Goal: Information Seeking & Learning: Learn about a topic

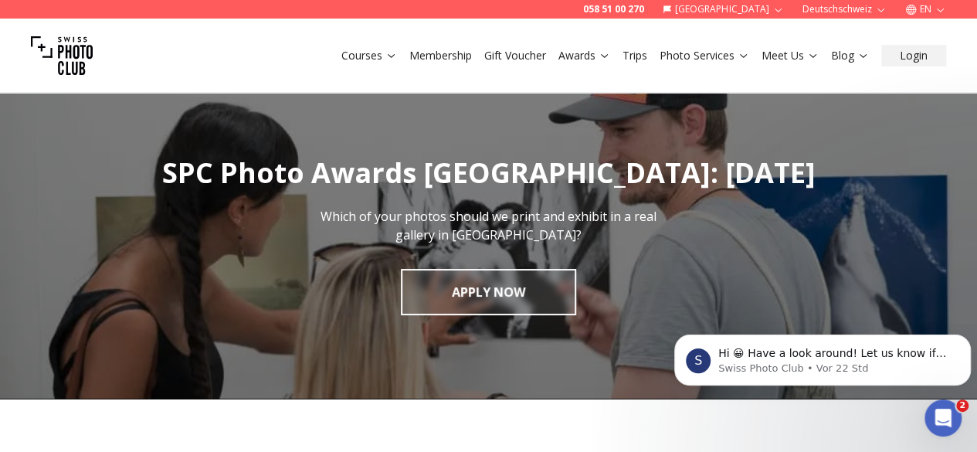
click at [943, 10] on icon "button" at bounding box center [941, 10] width 12 height 12
click at [914, 55] on link "de" at bounding box center [926, 52] width 32 height 19
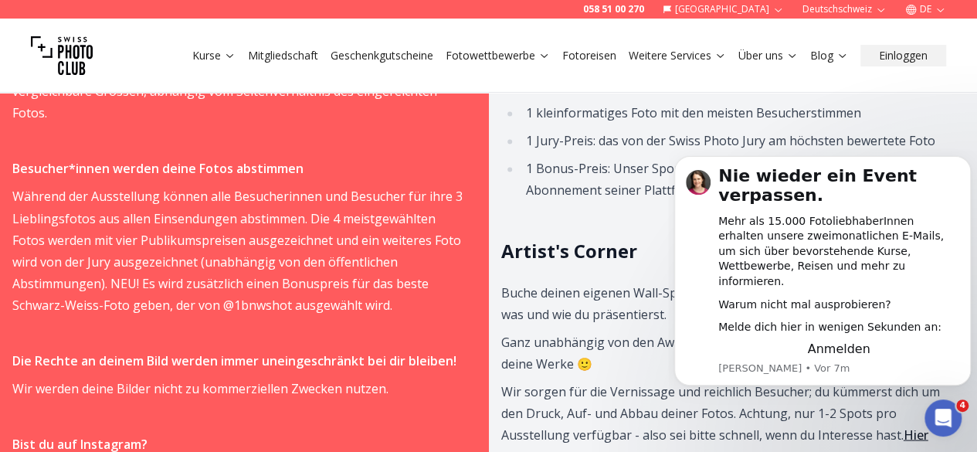
scroll to position [1257, 0]
click at [962, 171] on button "Dismiss notification" at bounding box center [967, 161] width 20 height 20
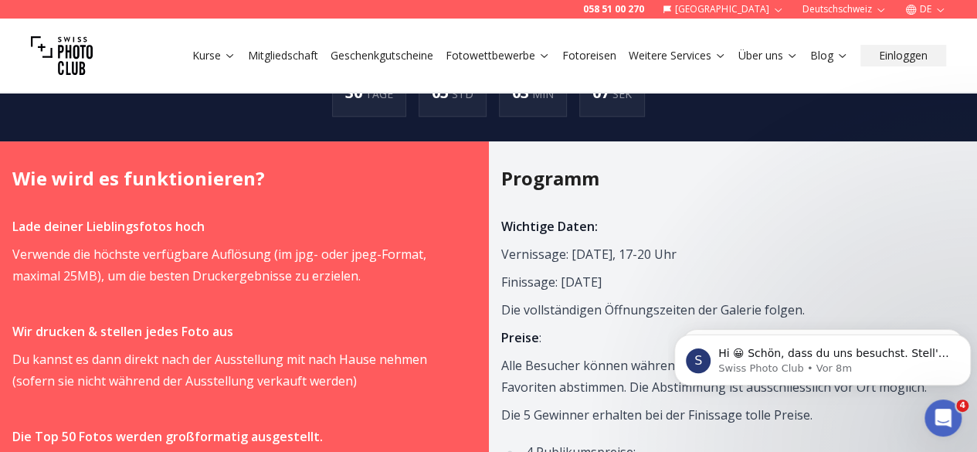
scroll to position [861, 0]
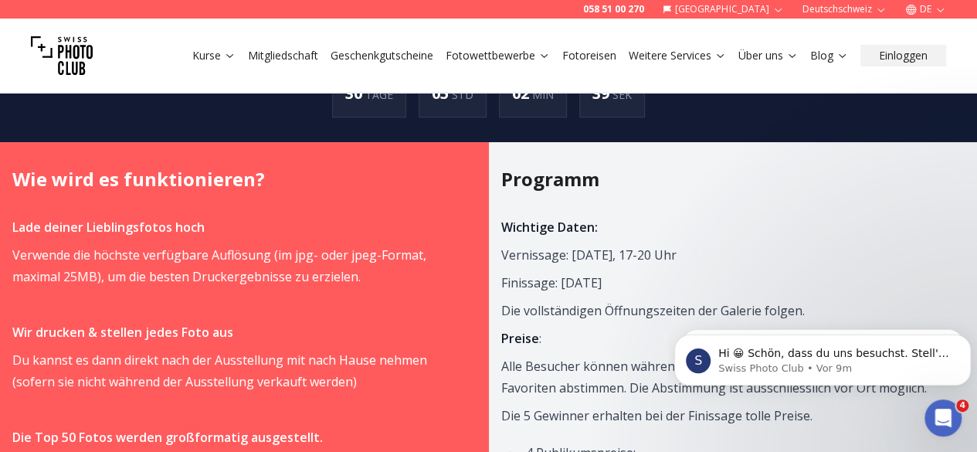
click at [601, 319] on p "Die vollständigen Öffnungszeiten der Galerie folgen." at bounding box center [727, 311] width 452 height 22
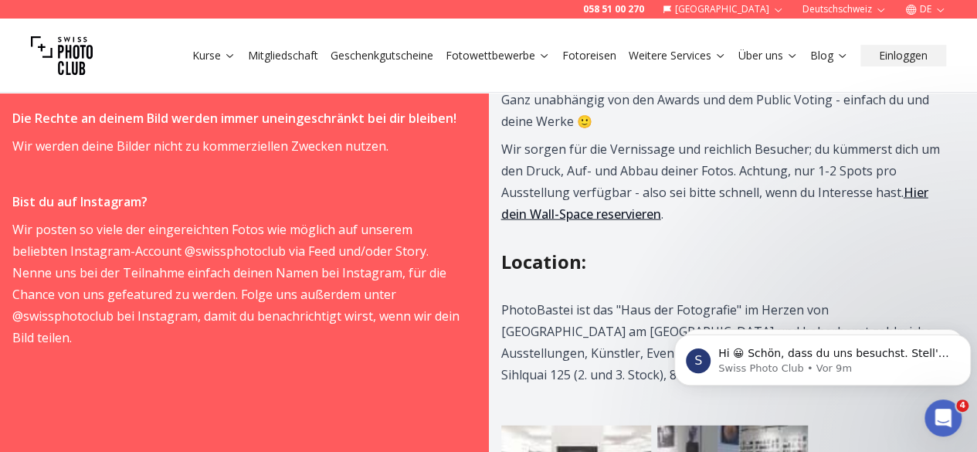
scroll to position [1499, 0]
click at [687, 224] on p "Wir sorgen für die Vernissage und reichlich Besucher; du kümmerst dich um den D…" at bounding box center [727, 181] width 452 height 87
click at [685, 222] on link "Hier dein Wall-Space reservieren" at bounding box center [714, 202] width 427 height 39
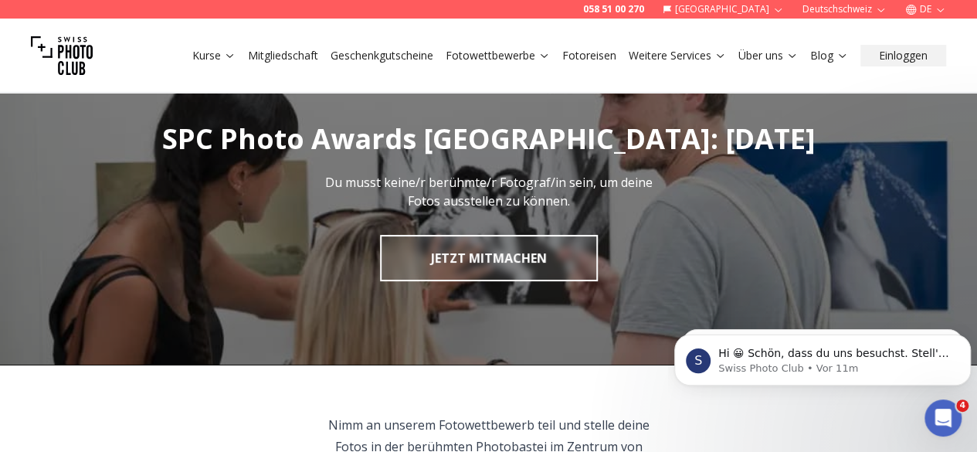
scroll to position [0, 0]
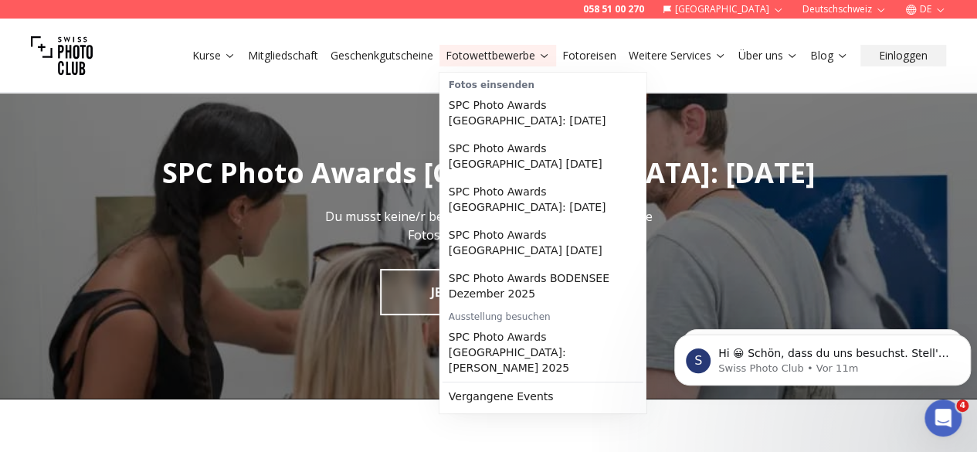
click at [525, 53] on link "Fotowettbewerbe" at bounding box center [498, 55] width 104 height 15
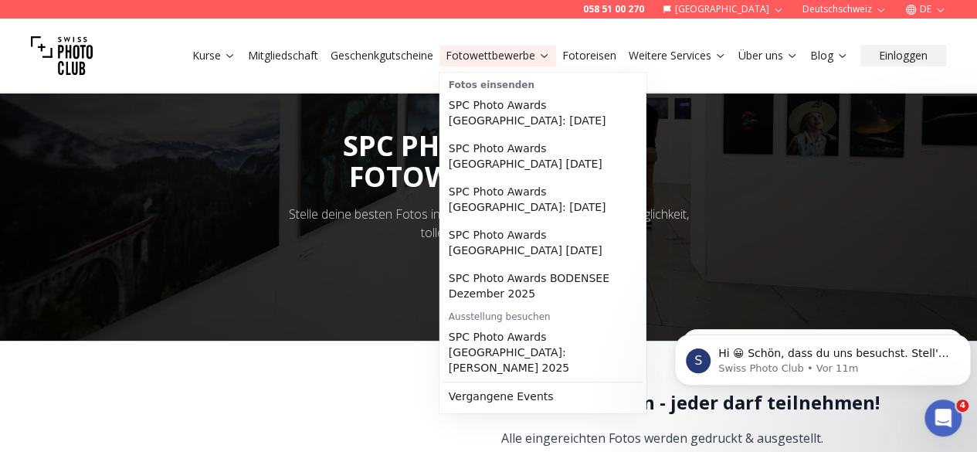
scroll to position [43, 0]
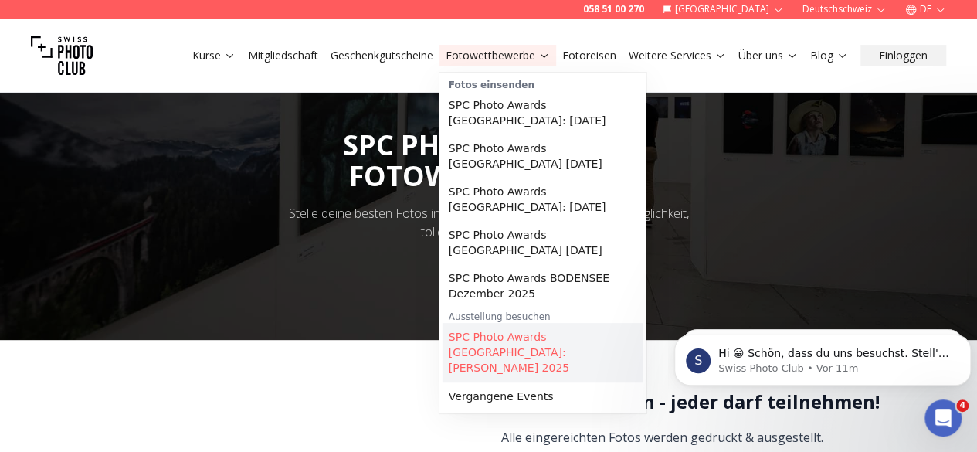
click at [502, 327] on link "SPC Photo Awards [GEOGRAPHIC_DATA]: [PERSON_NAME] 2025" at bounding box center [543, 352] width 201 height 59
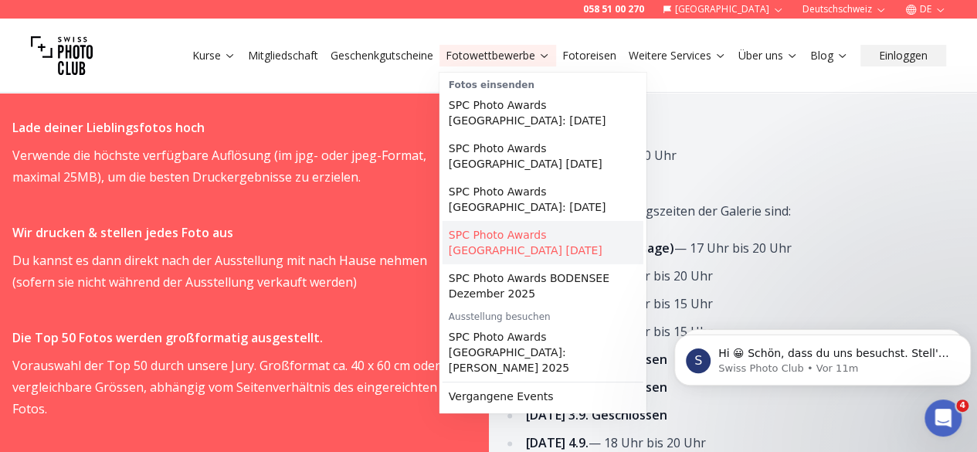
scroll to position [736, 0]
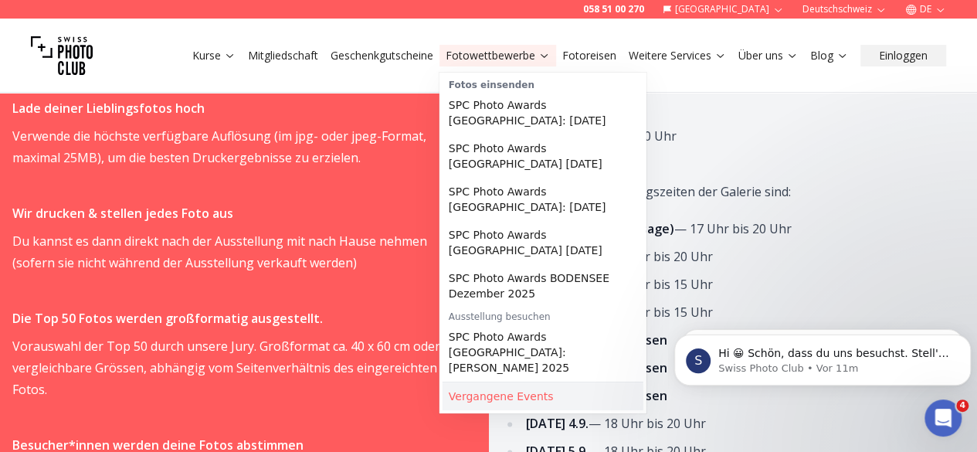
click at [480, 382] on link "Vergangene Events" at bounding box center [543, 396] width 201 height 28
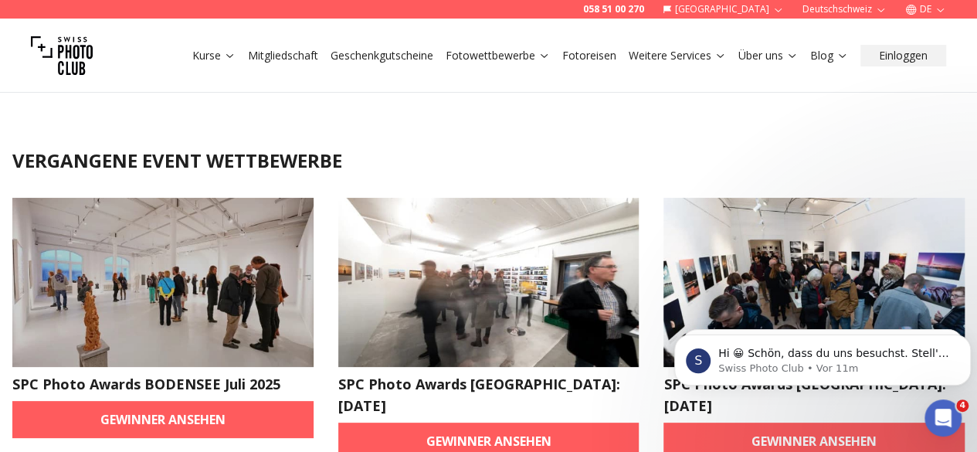
click at [507, 61] on link "Fotowettbewerbe" at bounding box center [498, 55] width 104 height 15
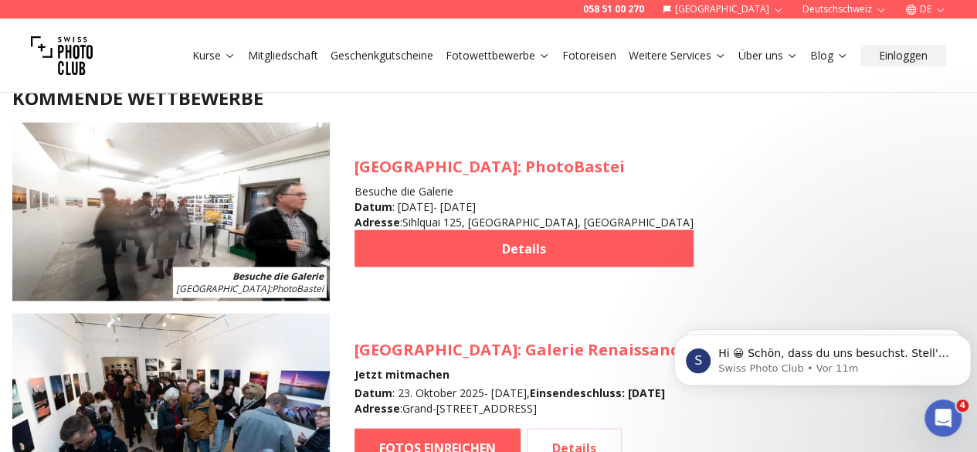
scroll to position [1425, 0]
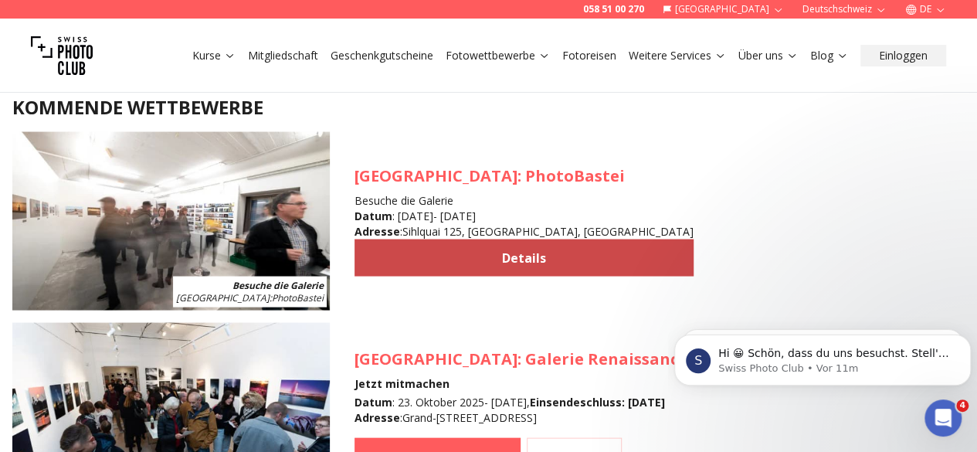
click at [495, 269] on link "Details" at bounding box center [524, 257] width 339 height 37
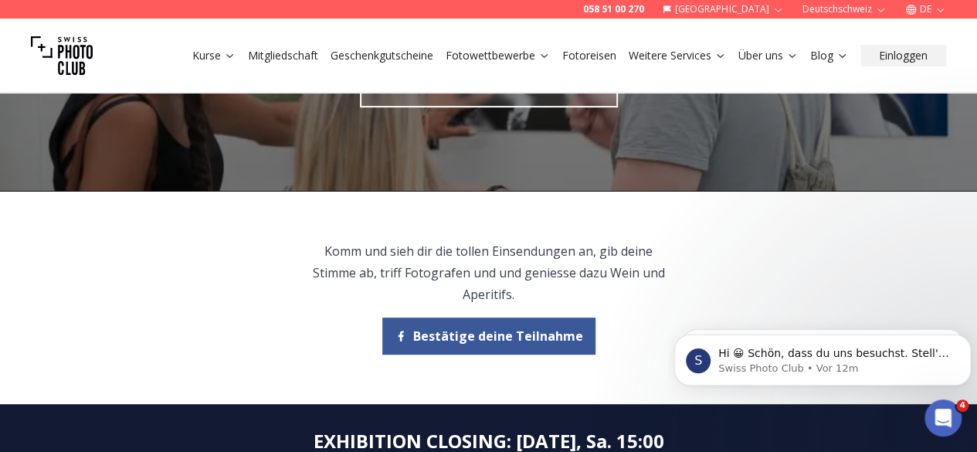
scroll to position [183, 0]
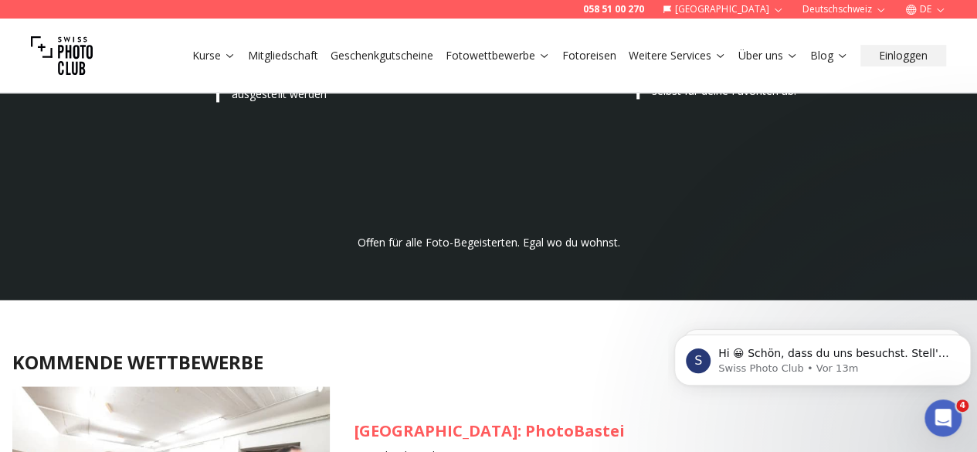
scroll to position [1169, 0]
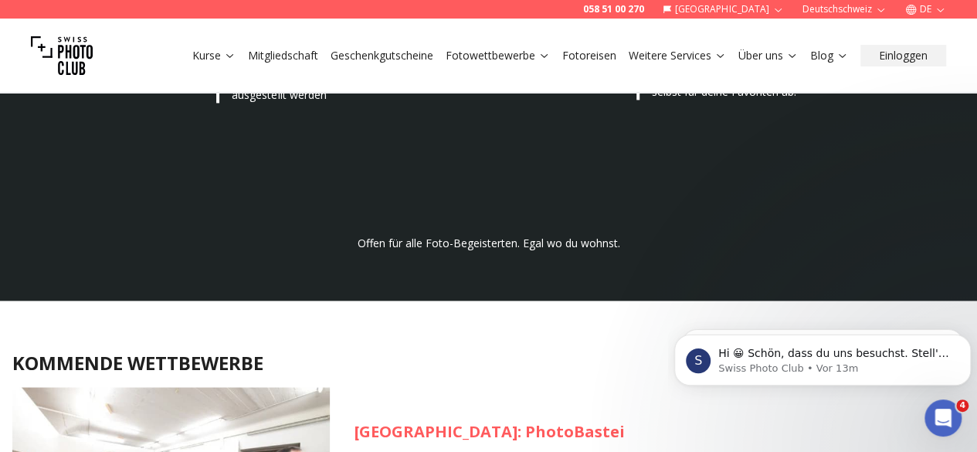
click at [502, 53] on link "Fotowettbewerbe" at bounding box center [498, 55] width 104 height 15
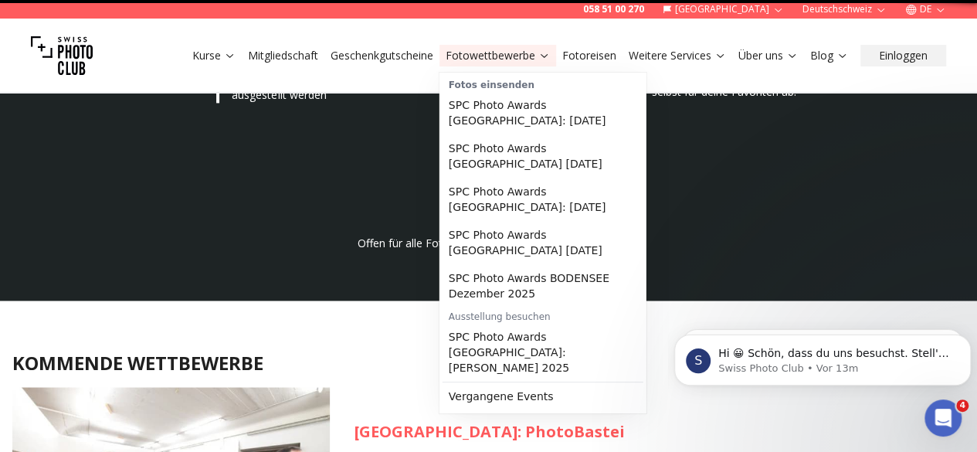
scroll to position [0, 0]
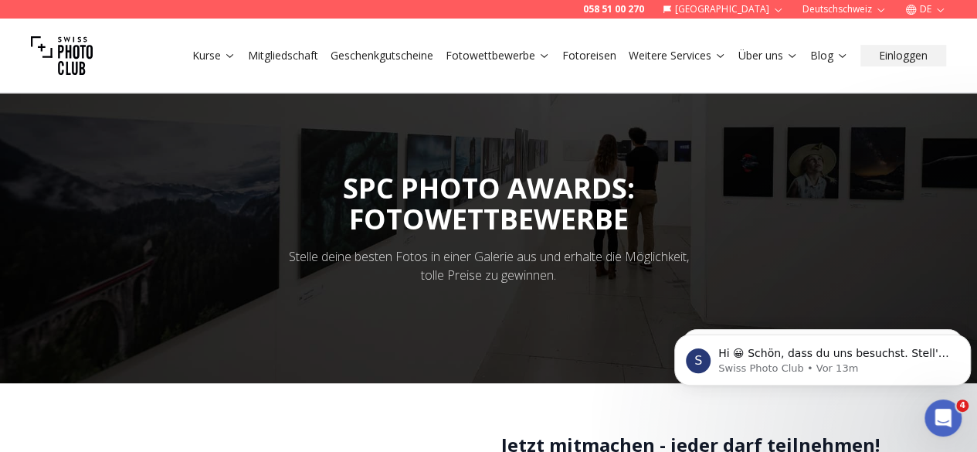
click at [603, 49] on link "Fotoreisen" at bounding box center [589, 55] width 54 height 15
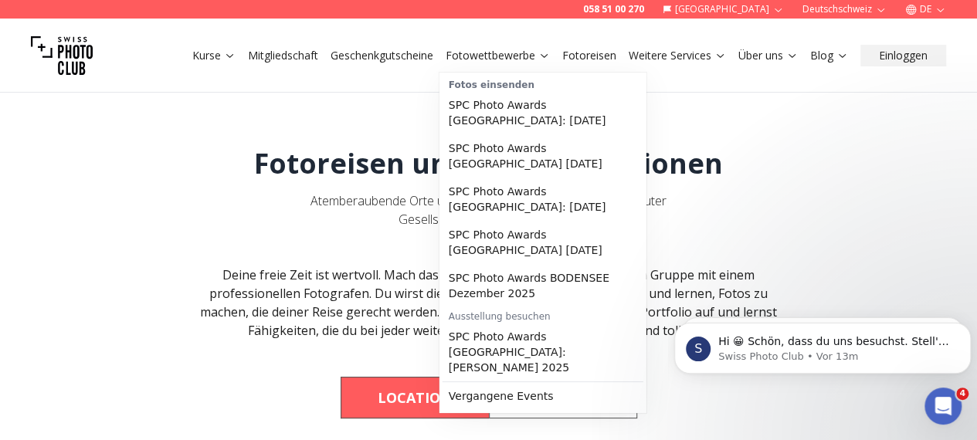
click at [462, 51] on link "Fotowettbewerbe" at bounding box center [498, 55] width 104 height 15
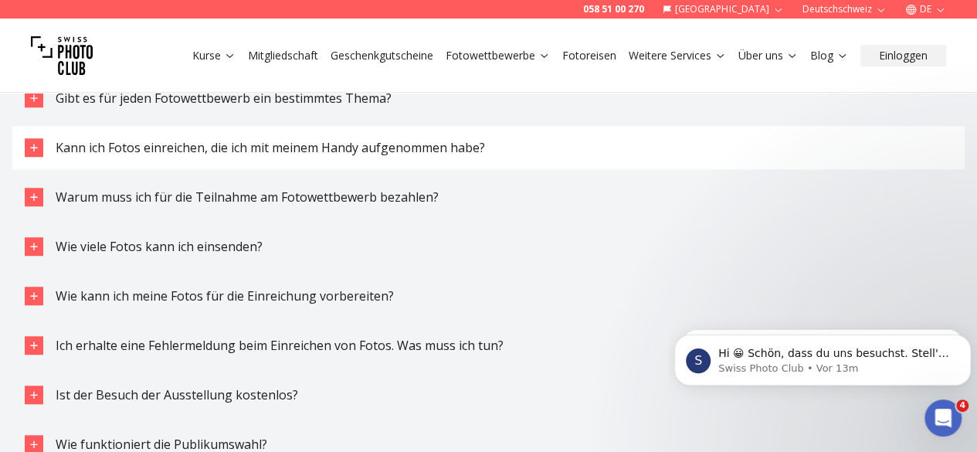
scroll to position [3342, 0]
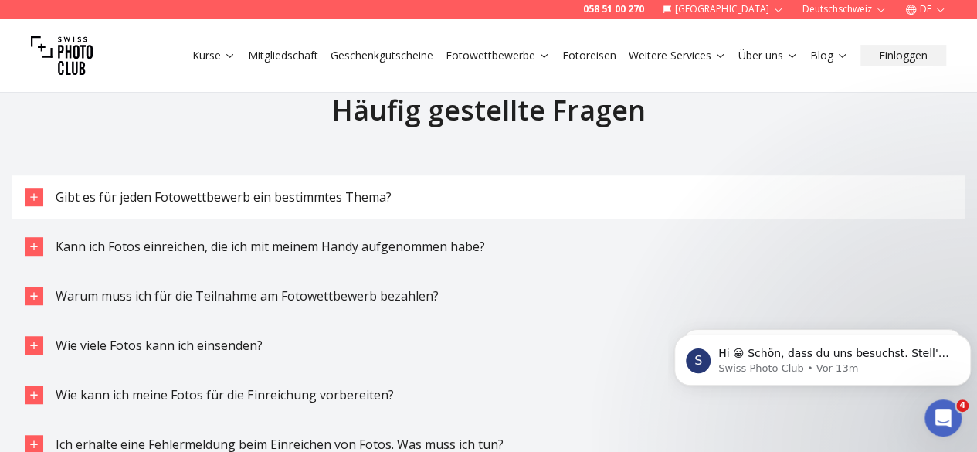
click at [32, 199] on icon "button" at bounding box center [33, 196] width 7 height 7
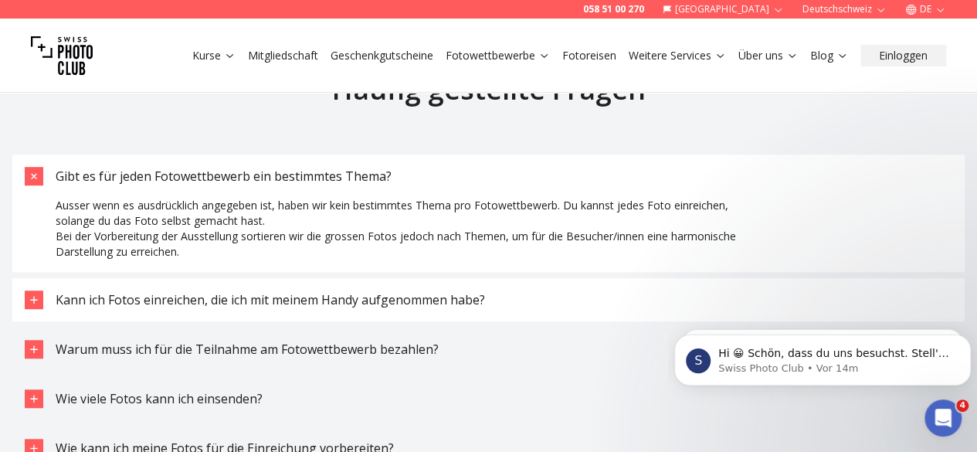
scroll to position [3364, 0]
click at [39, 304] on icon "button" at bounding box center [34, 299] width 12 height 12
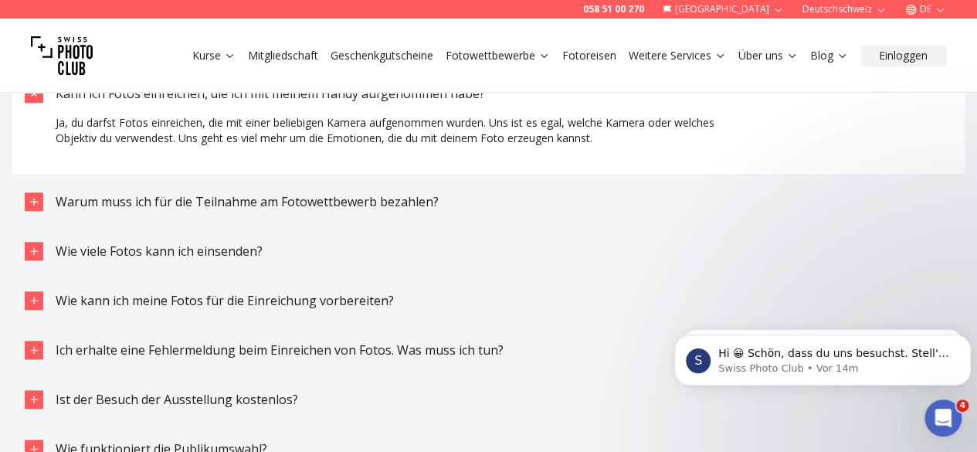
scroll to position [3571, 0]
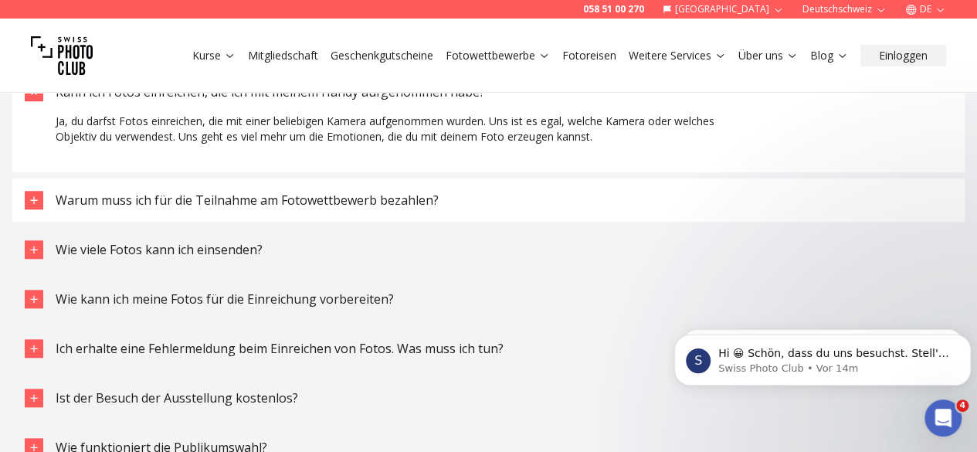
click at [46, 210] on button "Warum muss ich für die Teilnahme am Fotowettbewerb bezahlen?" at bounding box center [488, 199] width 953 height 43
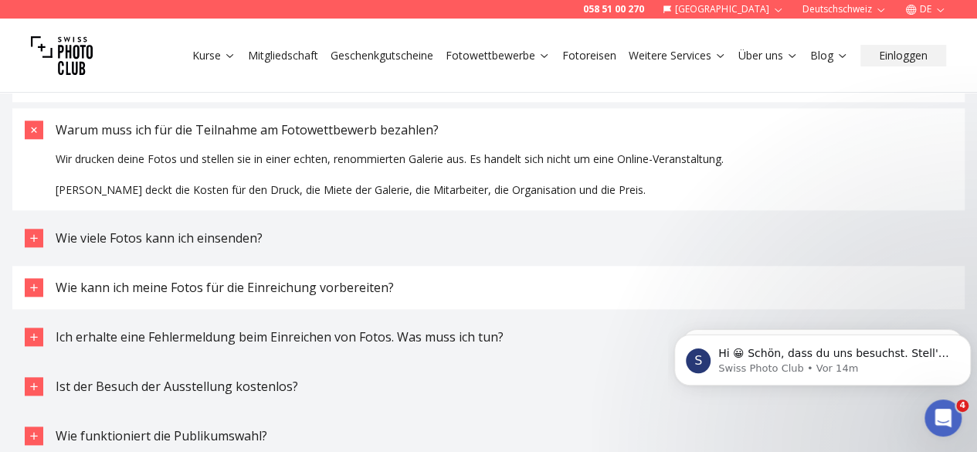
scroll to position [3642, 0]
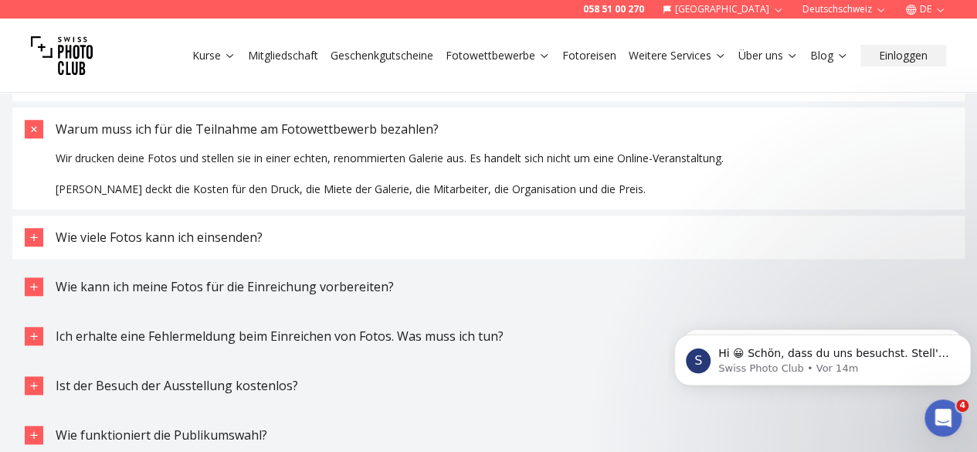
click at [210, 253] on button "Wie viele Fotos kann ich einsenden?" at bounding box center [488, 237] width 953 height 43
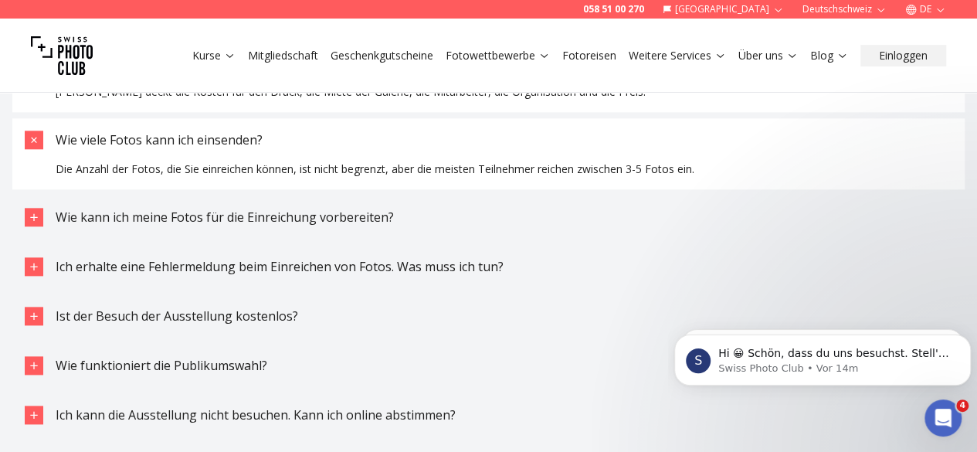
scroll to position [3743, 0]
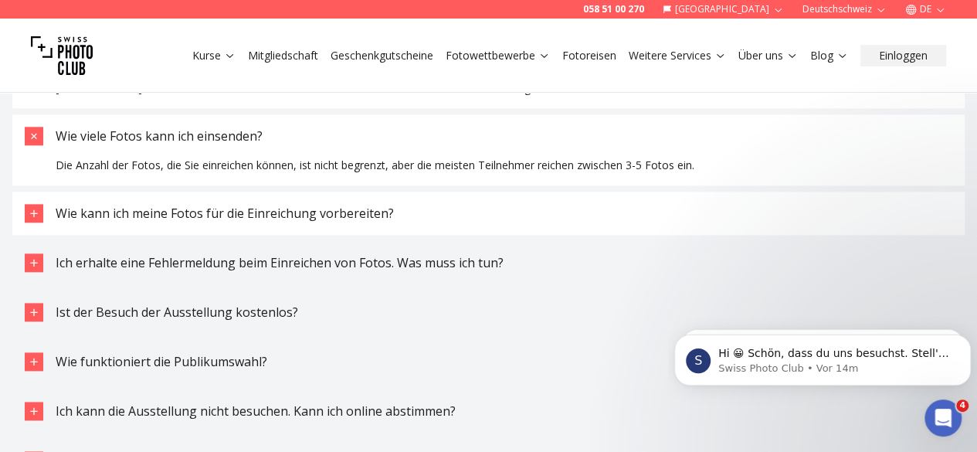
click at [214, 229] on button "Wie kann ich meine Fotos für die Einreichung vorbereiten?" at bounding box center [488, 213] width 953 height 43
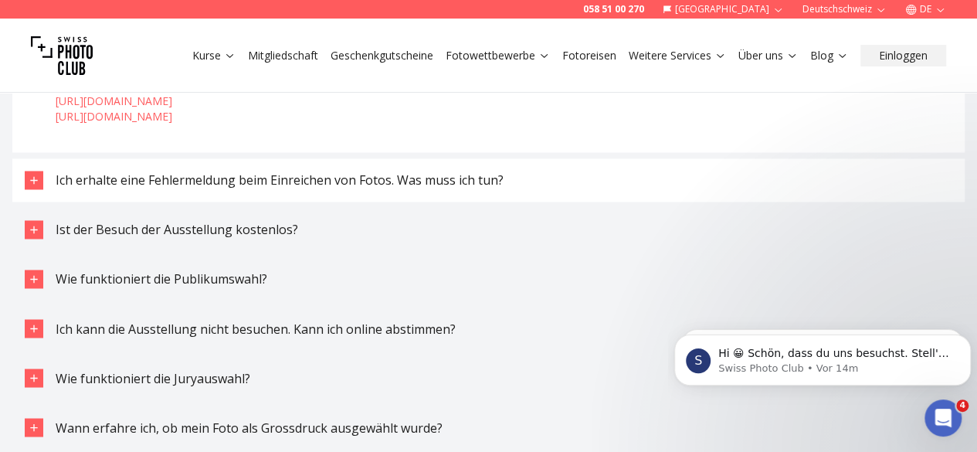
scroll to position [4102, 0]
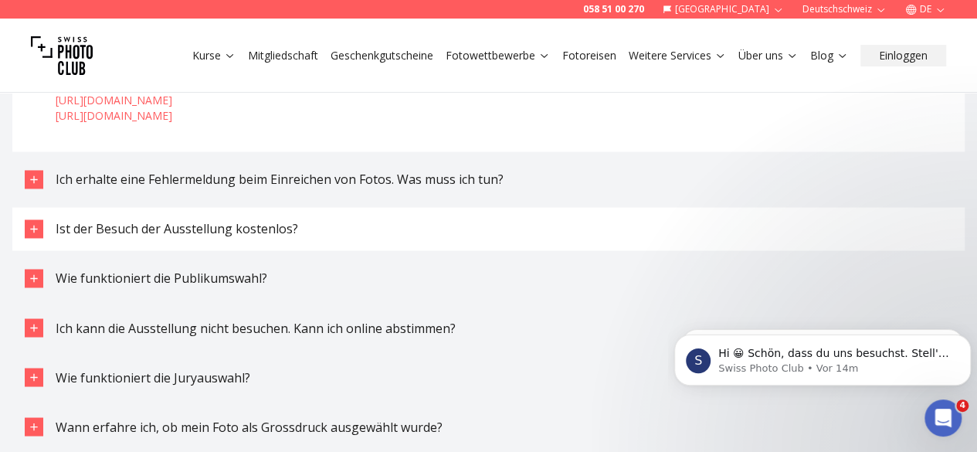
click at [37, 235] on icon "button" at bounding box center [34, 229] width 12 height 12
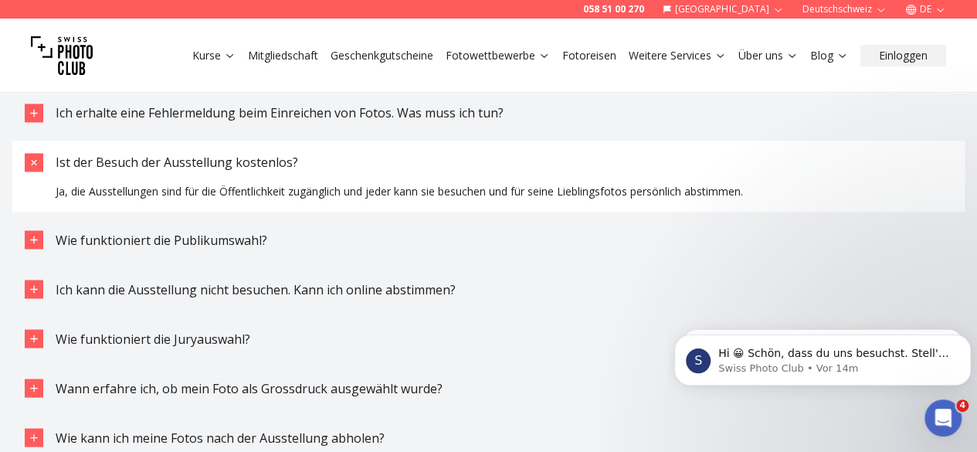
scroll to position [4178, 0]
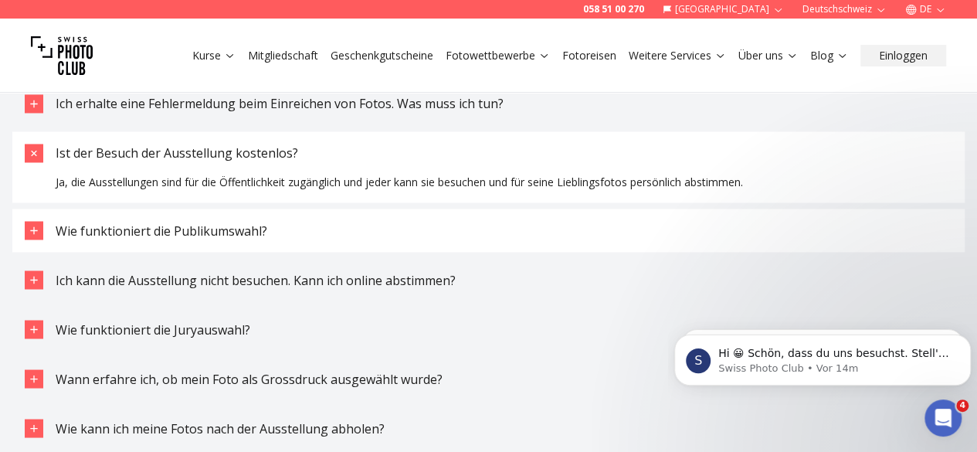
click at [46, 243] on button "Wie funktioniert die Publikumswahl?" at bounding box center [488, 230] width 953 height 43
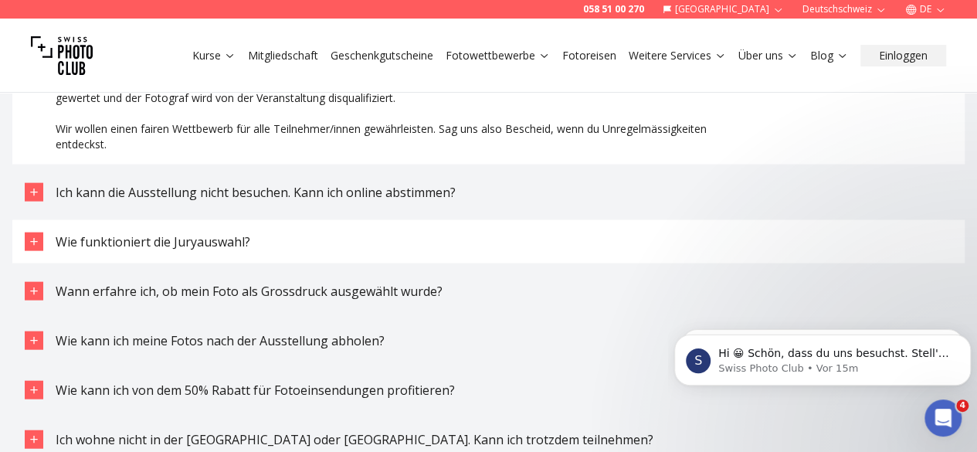
scroll to position [4525, 0]
click at [49, 257] on button "Wie funktioniert die Juryauswahl?" at bounding box center [488, 240] width 953 height 43
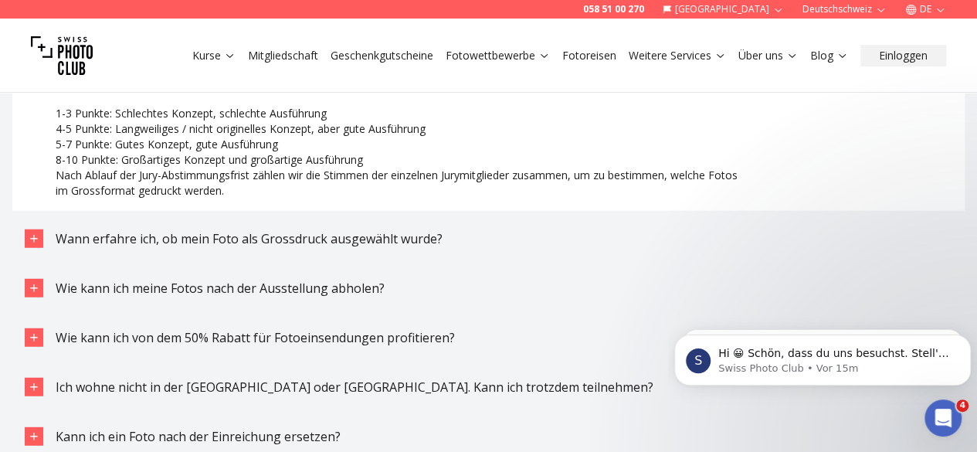
scroll to position [4807, 0]
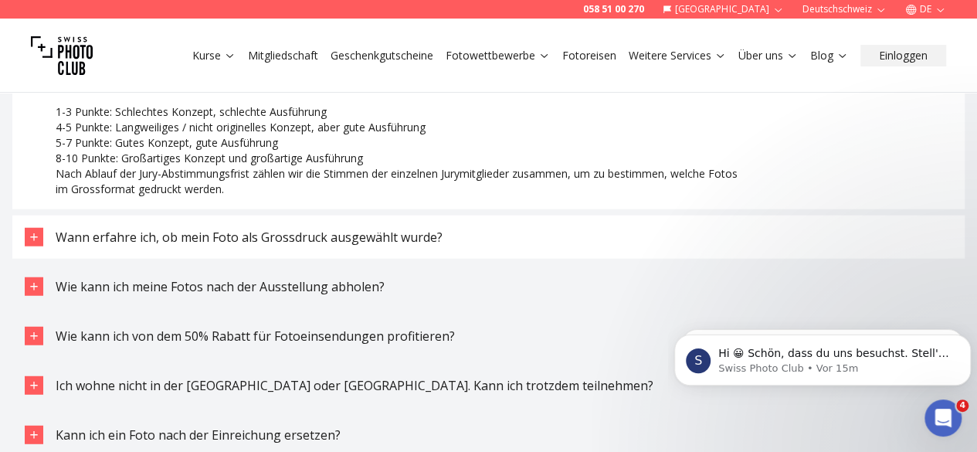
click at [38, 243] on icon "button" at bounding box center [34, 237] width 12 height 12
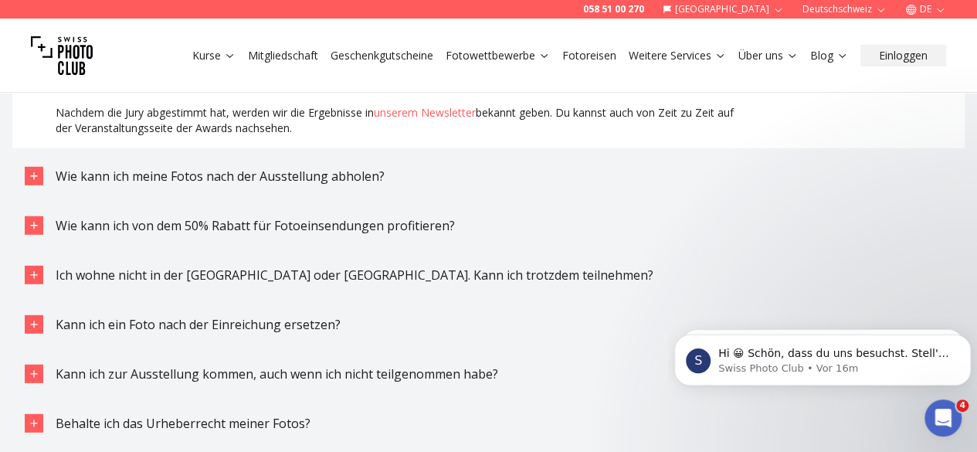
scroll to position [4994, 0]
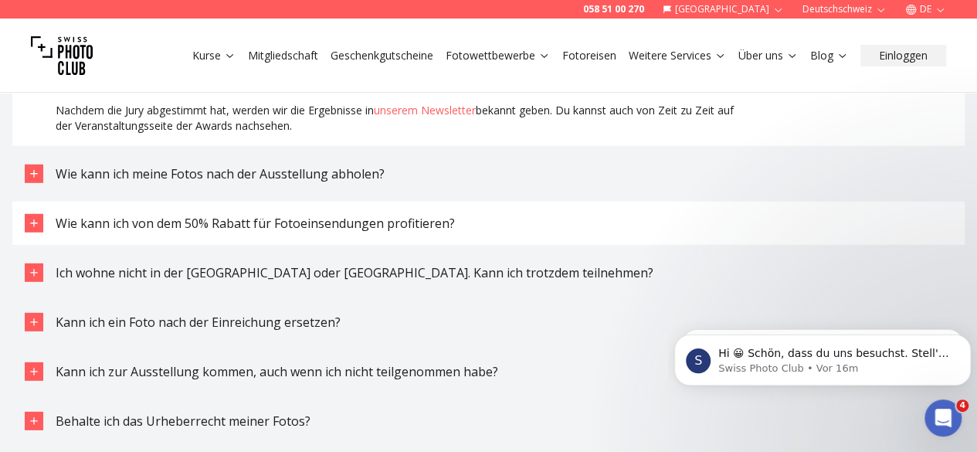
click at [195, 232] on span "Wie kann ich von dem 50% Rabatt für Fotoeinsendungen profitieren?" at bounding box center [255, 223] width 399 height 17
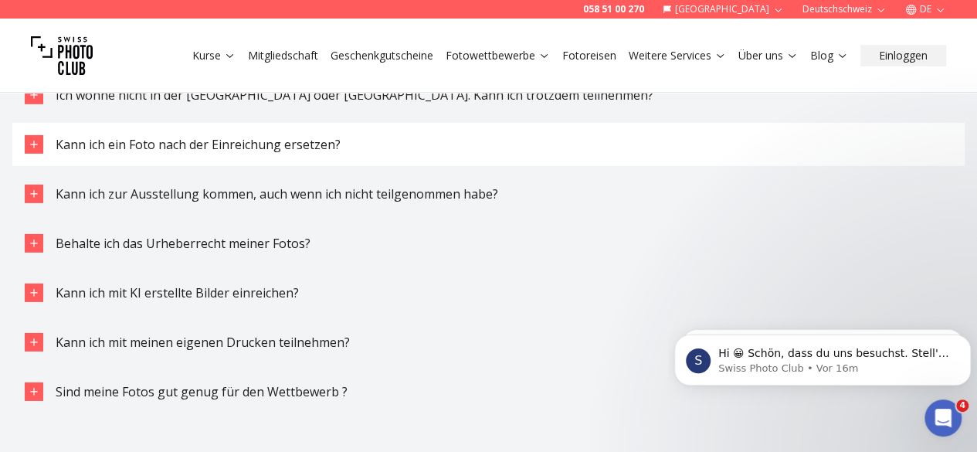
scroll to position [5248, 0]
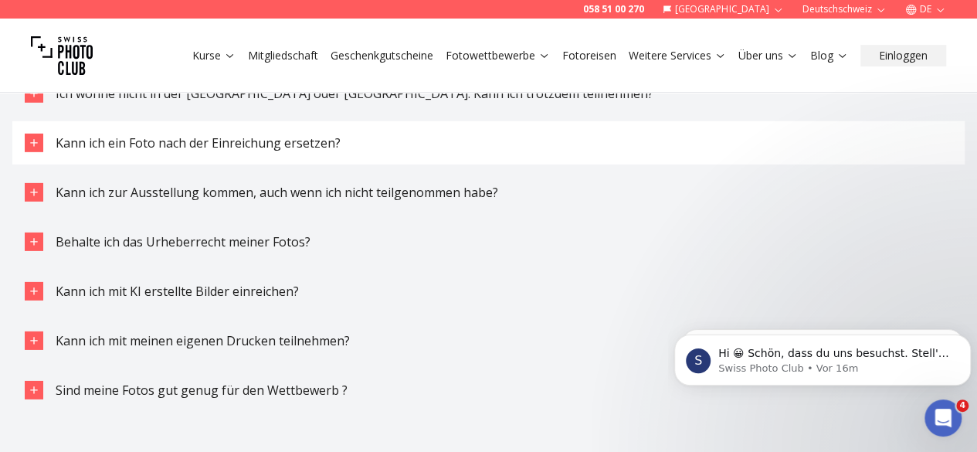
click at [249, 165] on button "Kann ich ein Foto nach der Einreichung ersetzen?" at bounding box center [488, 142] width 953 height 43
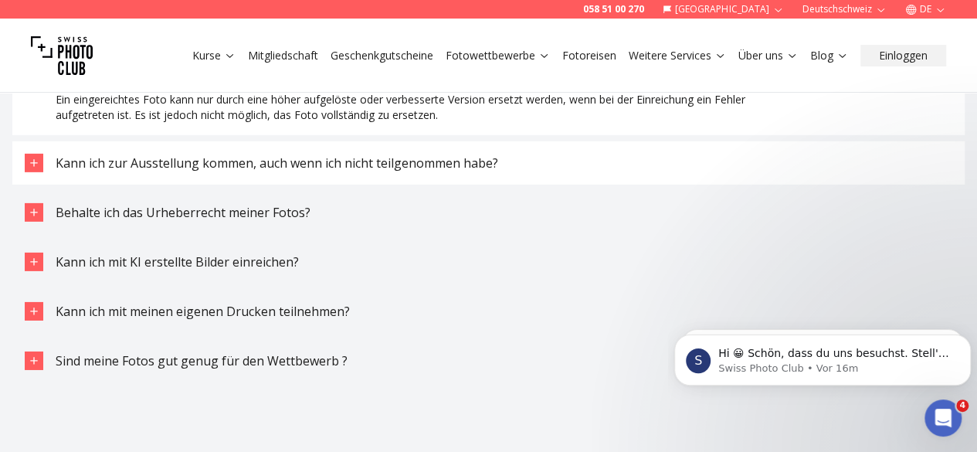
scroll to position [5325, 0]
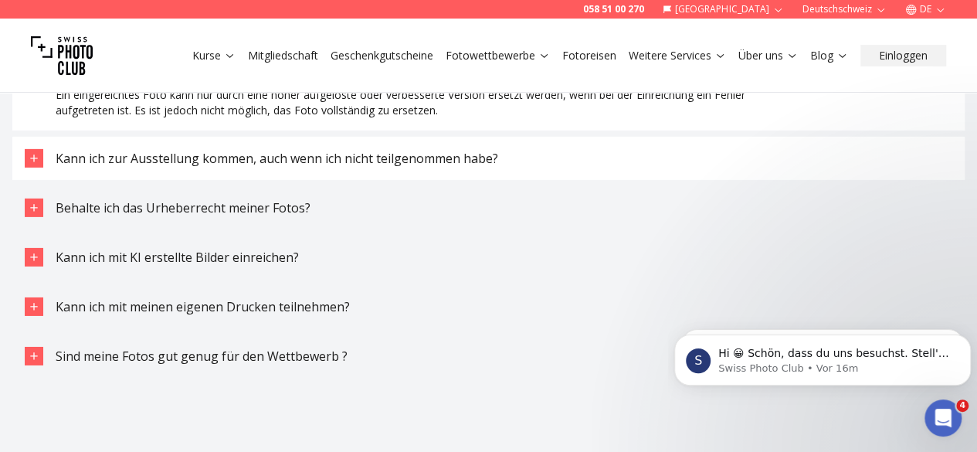
click at [263, 167] on span "Kann ich zur Ausstellung kommen, auch wenn ich nicht teilgenommen habe?" at bounding box center [277, 158] width 443 height 17
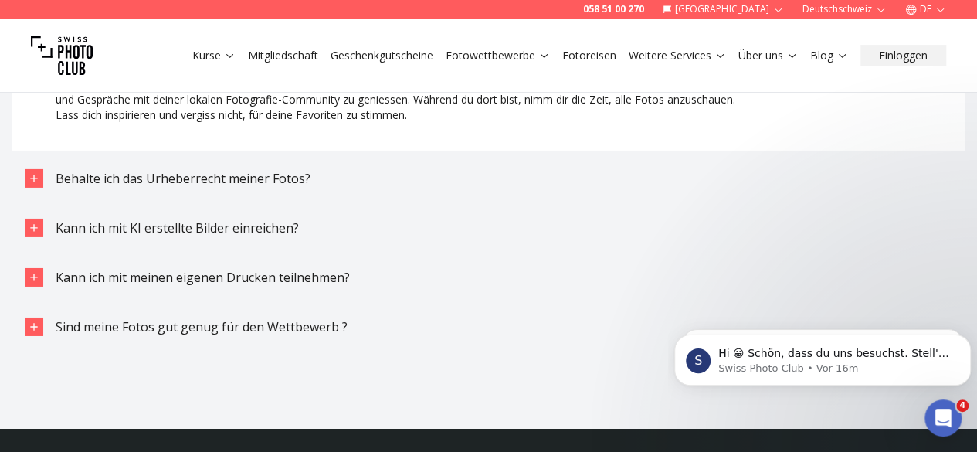
scroll to position [5432, 0]
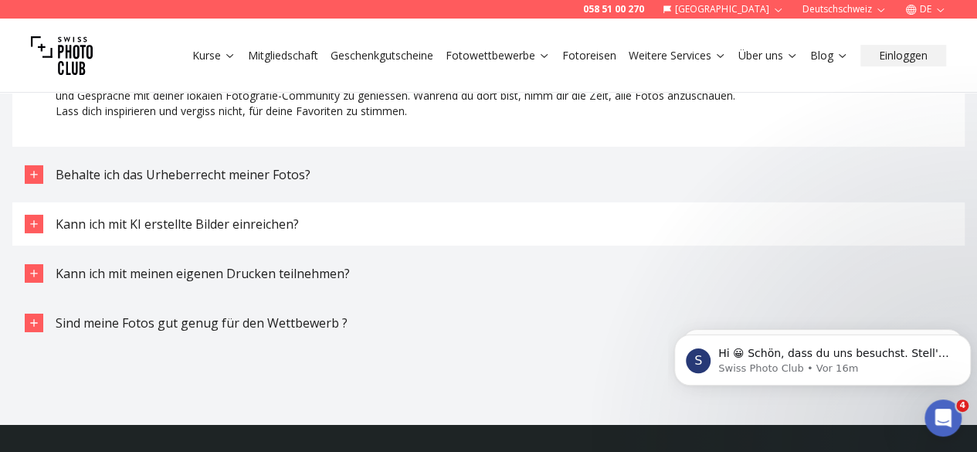
click at [248, 246] on button "Kann ich mit KI erstellte Bilder einreichen?" at bounding box center [488, 223] width 953 height 43
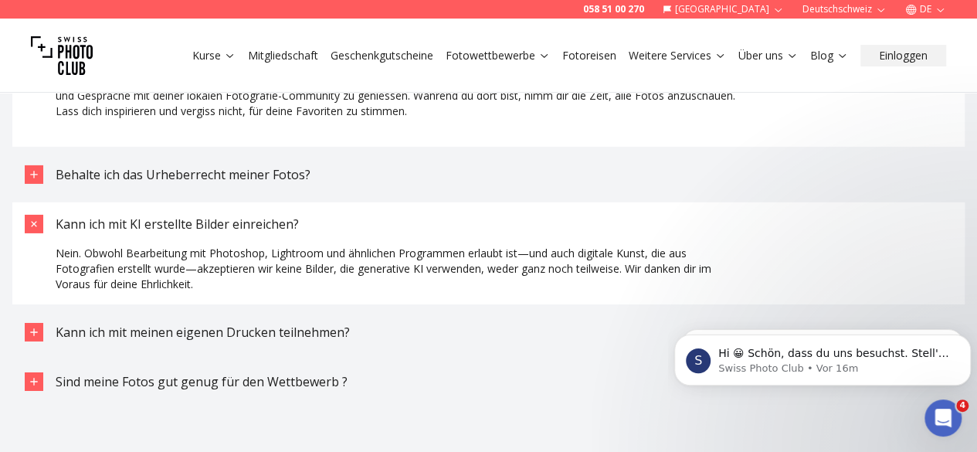
click at [248, 246] on button "Kann ich mit KI erstellte Bilder einreichen?" at bounding box center [488, 223] width 953 height 43
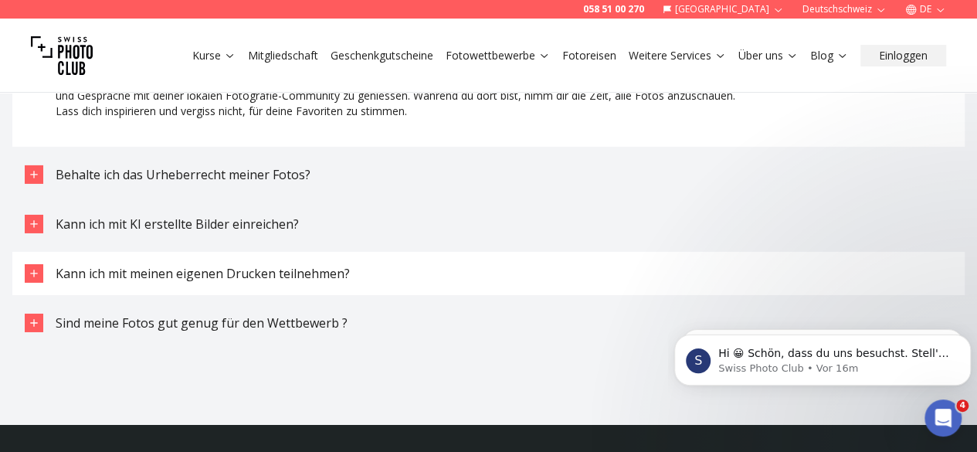
click at [433, 293] on button "Kann ich mit meinen eigenen Drucken teilnehmen?" at bounding box center [488, 273] width 953 height 43
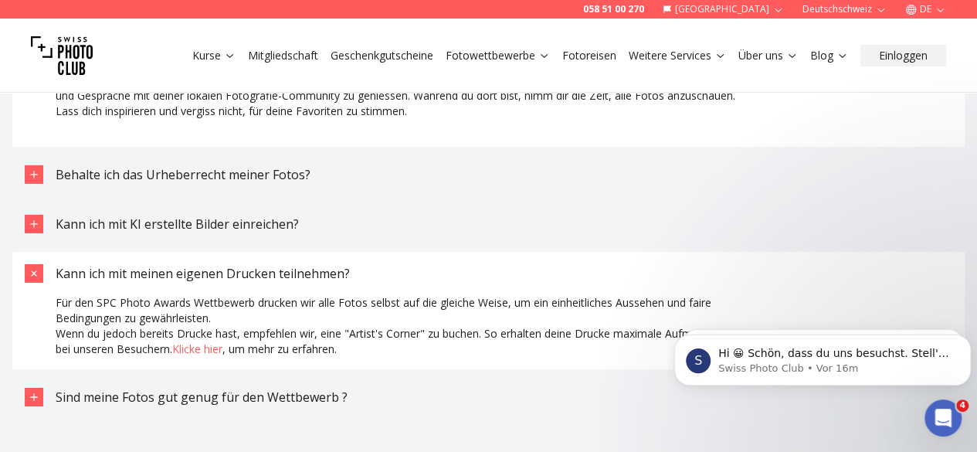
click at [433, 293] on button "Kann ich mit meinen eigenen Drucken teilnehmen?" at bounding box center [488, 273] width 953 height 43
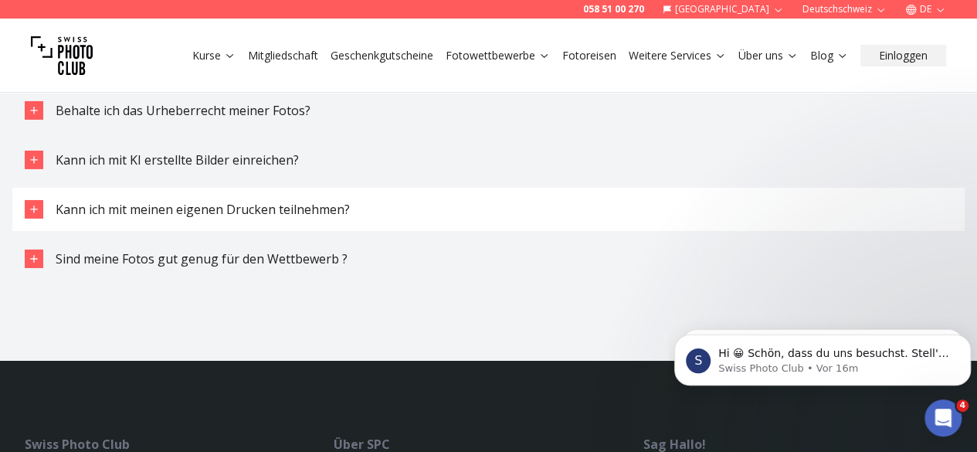
scroll to position [5513, 0]
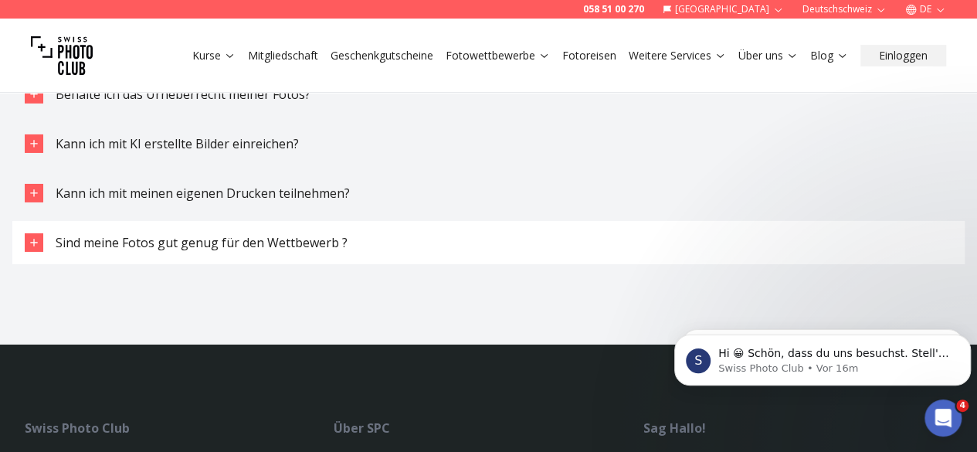
click at [300, 251] on span "Sind meine Fotos gut genug für den Wettbewerb ?" at bounding box center [202, 242] width 292 height 17
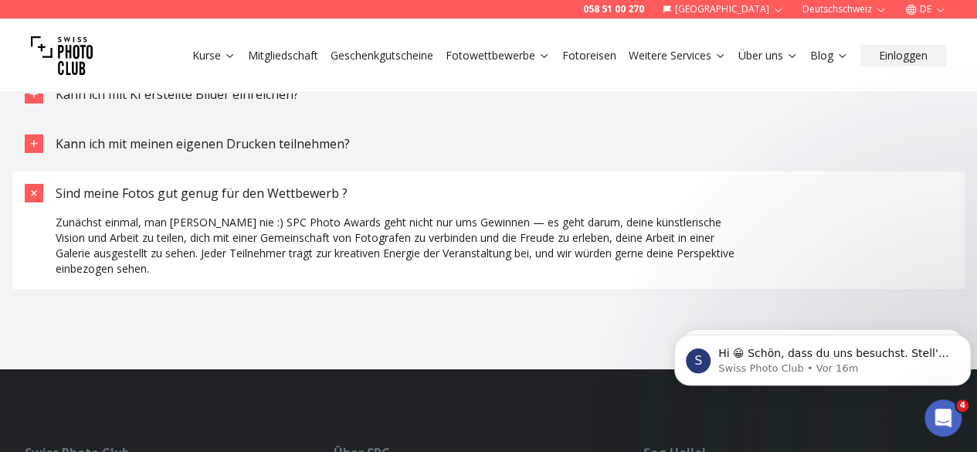
scroll to position [5564, 0]
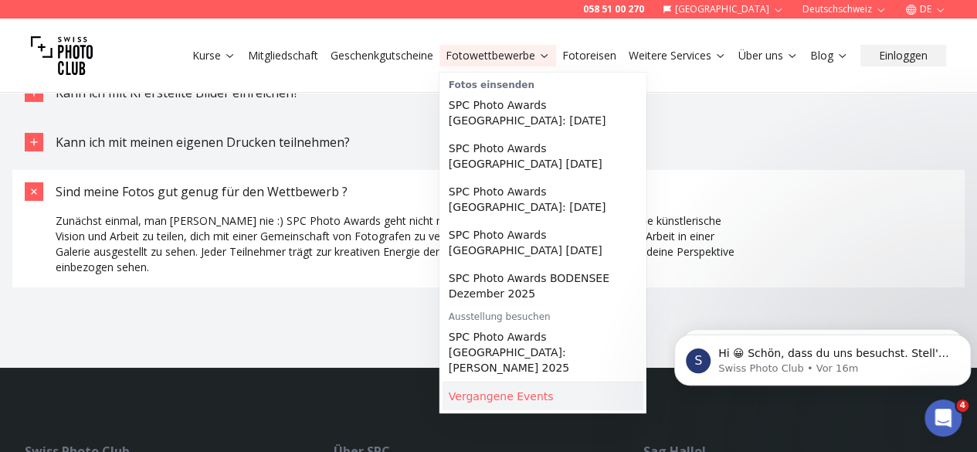
click at [521, 382] on link "Vergangene Events" at bounding box center [543, 396] width 201 height 28
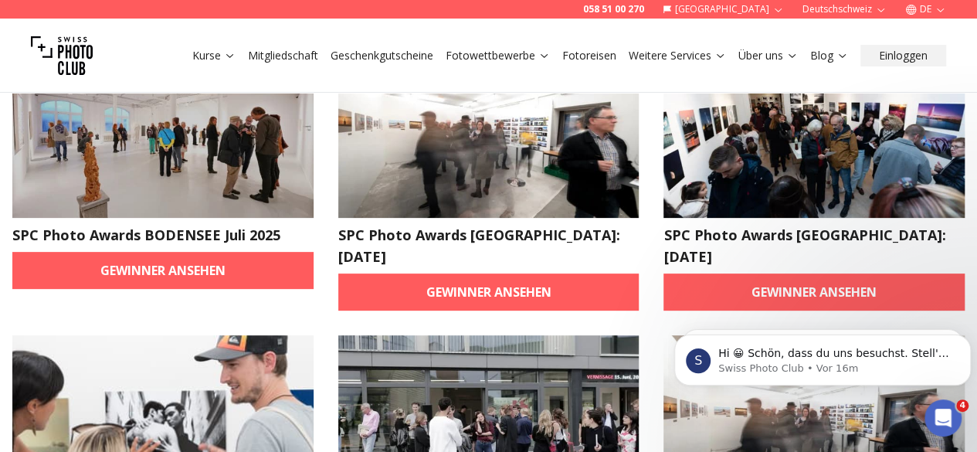
scroll to position [164, 0]
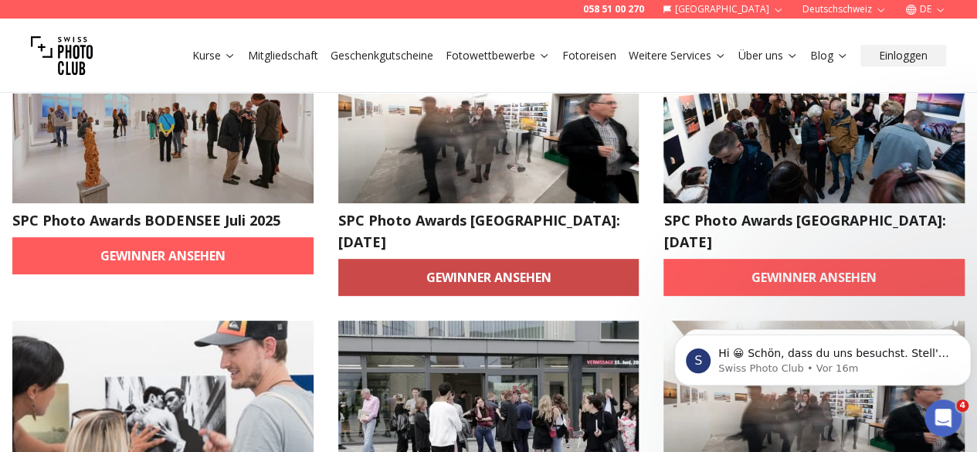
click at [461, 259] on link "Gewinner ansehen" at bounding box center [488, 277] width 301 height 37
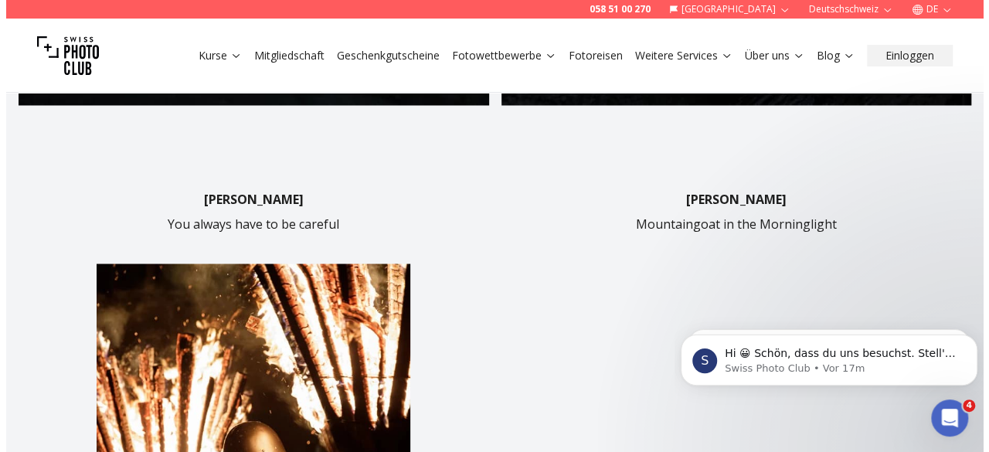
scroll to position [1330, 0]
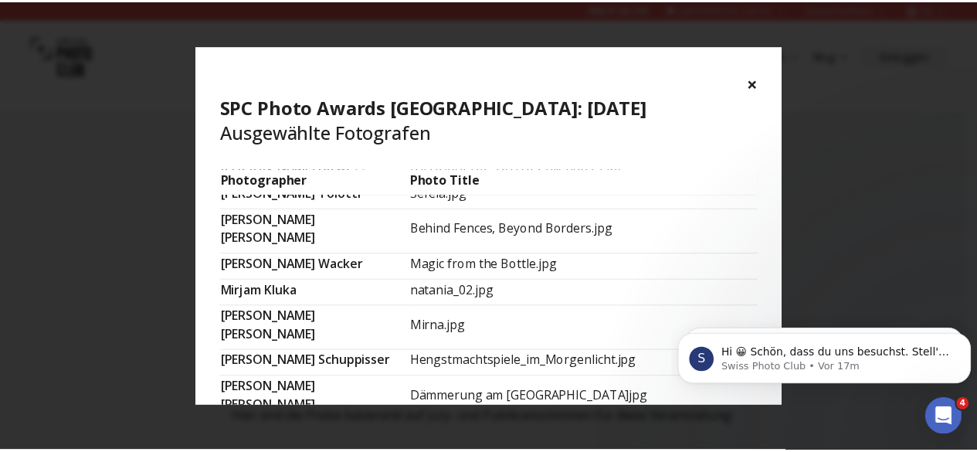
scroll to position [875, 0]
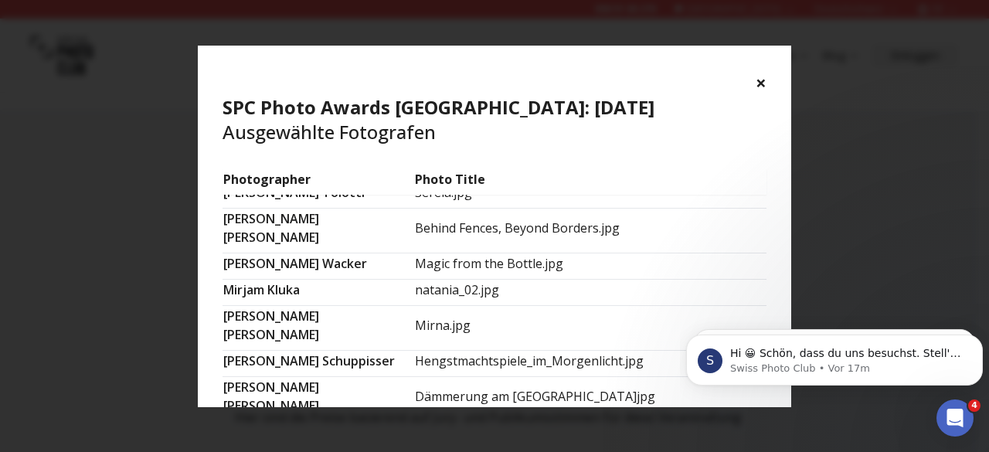
click at [144, 274] on div "× SPC Photo Awards [GEOGRAPHIC_DATA]: [DATE] Ausgewählte Fotografen Photographe…" at bounding box center [494, 226] width 989 height 452
click at [759, 81] on button "×" at bounding box center [761, 82] width 11 height 25
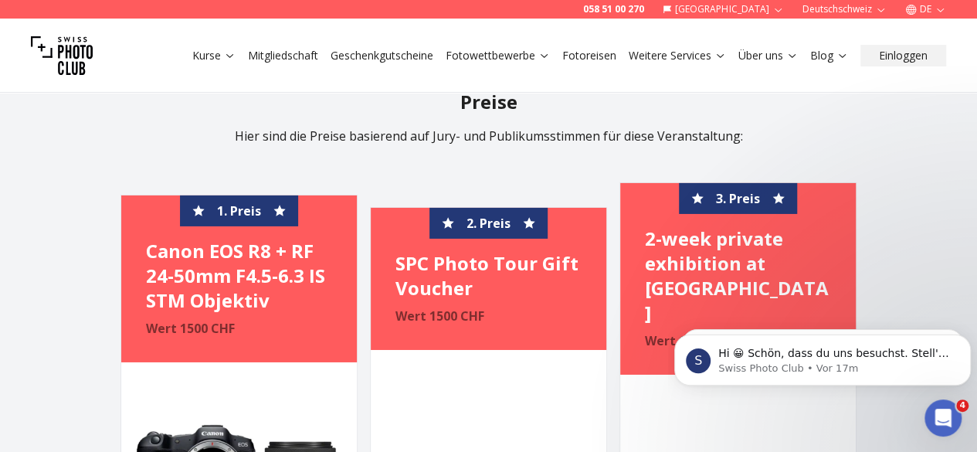
scroll to position [2492, 0]
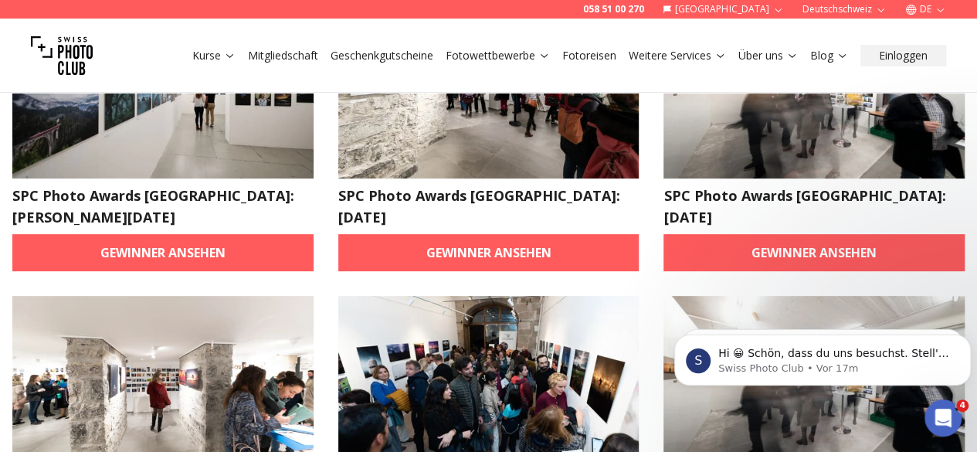
scroll to position [189, 0]
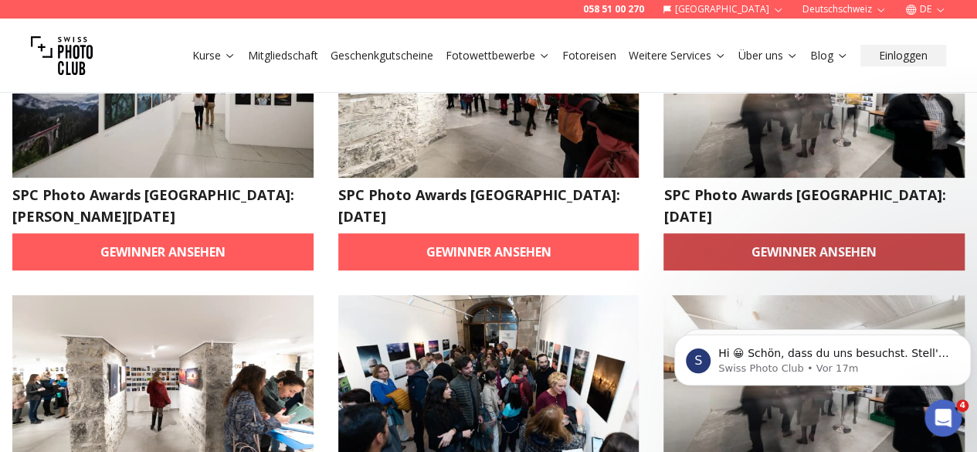
click at [726, 233] on link "Gewinner ansehen" at bounding box center [814, 251] width 301 height 37
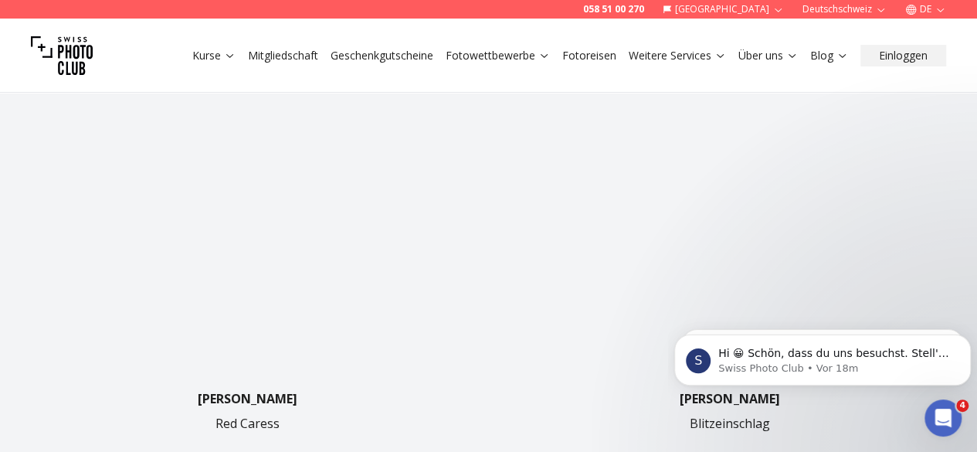
scroll to position [1127, 0]
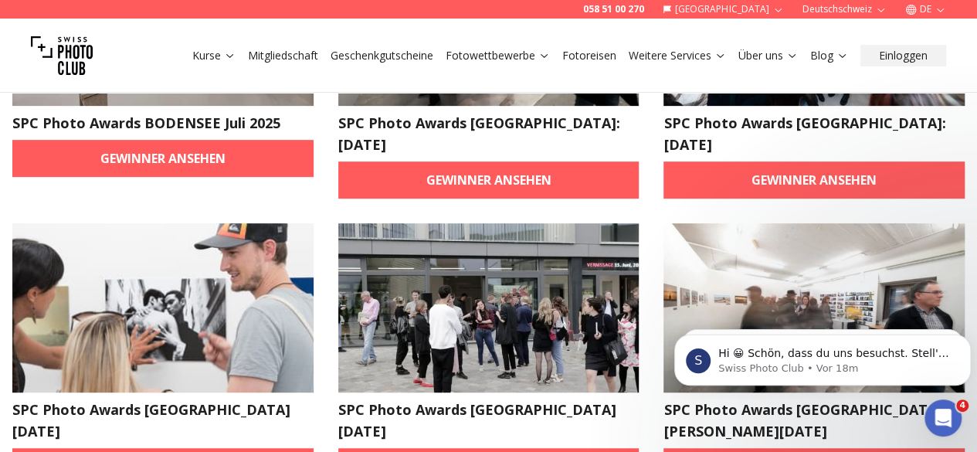
scroll to position [246, 0]
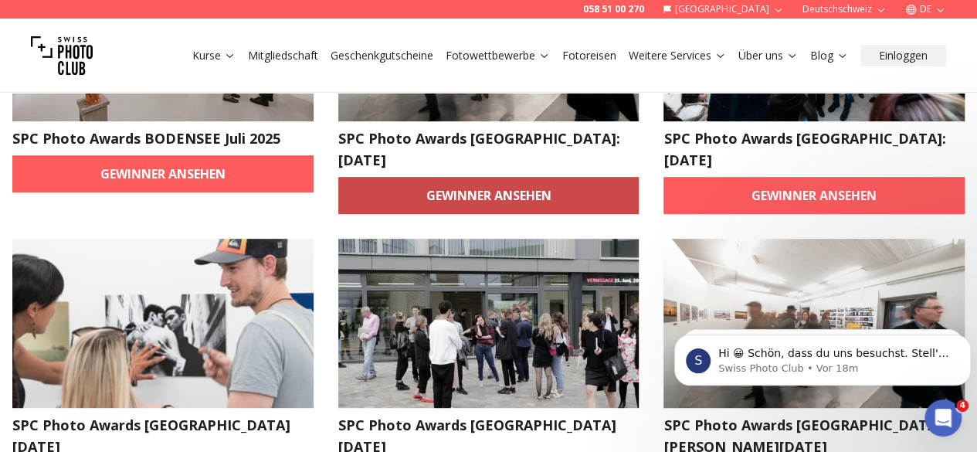
click at [471, 177] on link "Gewinner ansehen" at bounding box center [488, 195] width 301 height 37
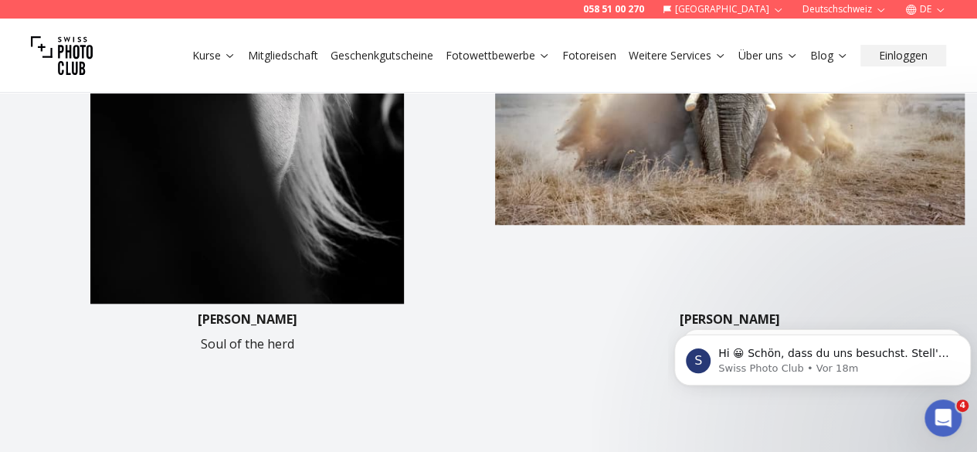
scroll to position [663, 0]
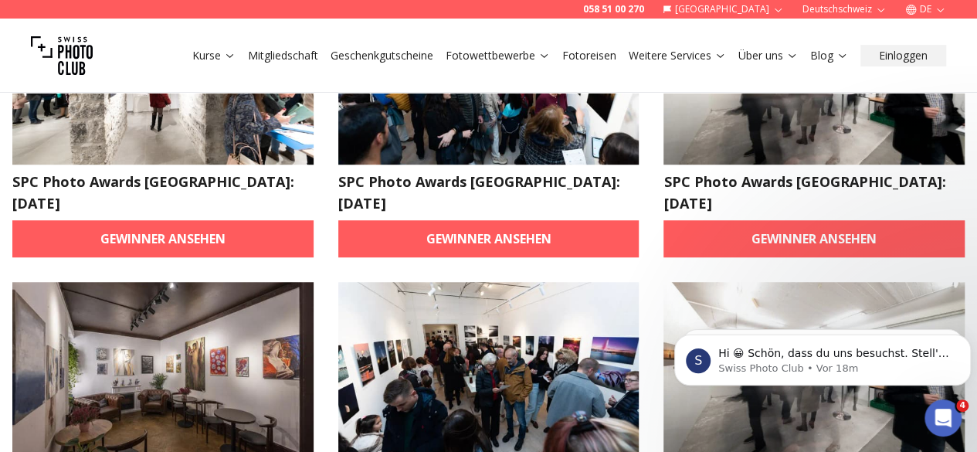
scroll to position [487, 0]
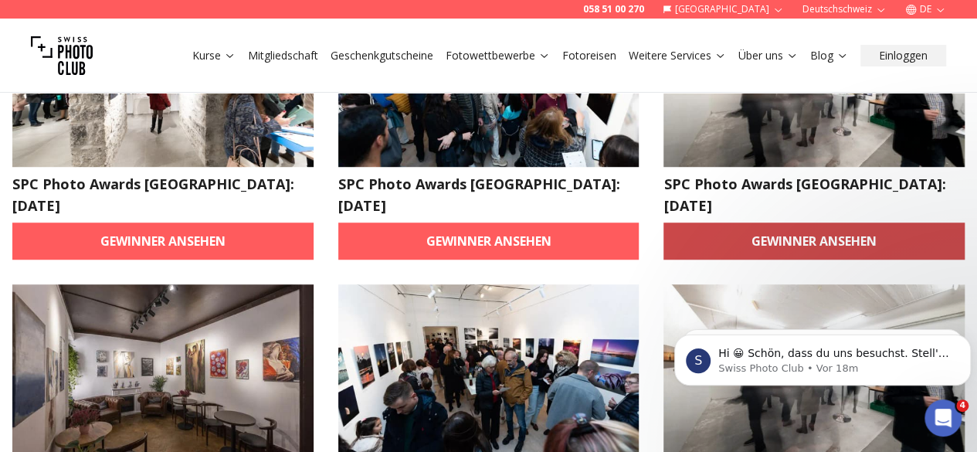
click at [785, 223] on link "Gewinner ansehen" at bounding box center [814, 241] width 301 height 37
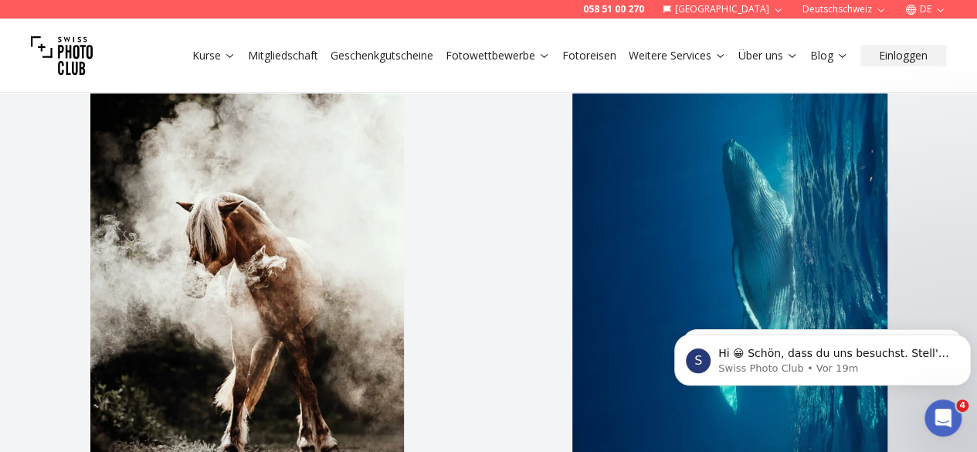
scroll to position [447, 0]
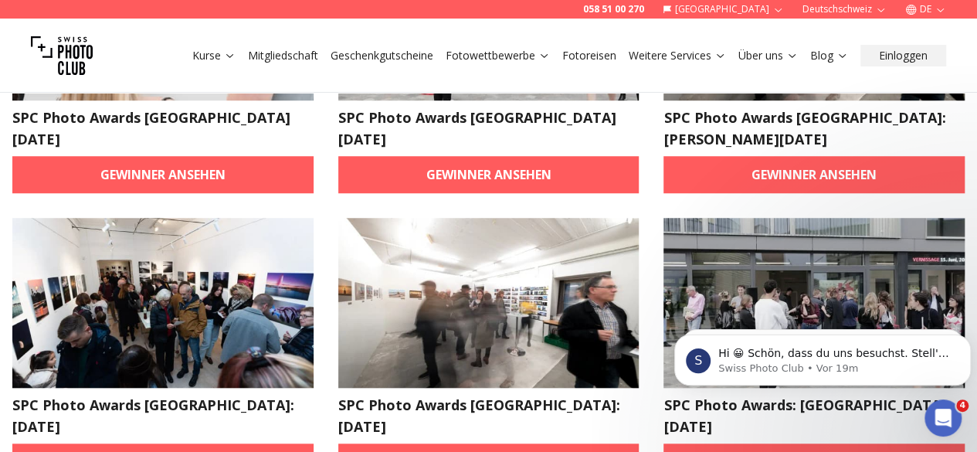
scroll to position [728, 0]
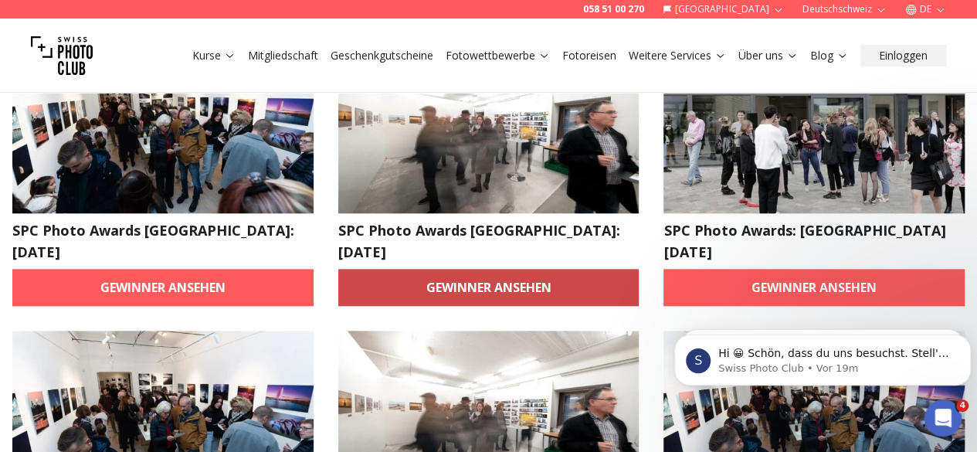
click at [434, 269] on link "Gewinner ansehen" at bounding box center [488, 287] width 301 height 37
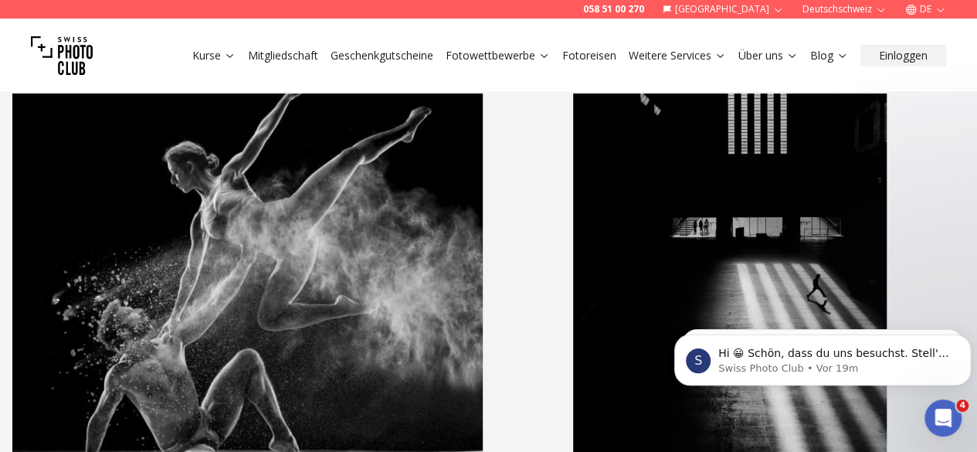
scroll to position [346, 0]
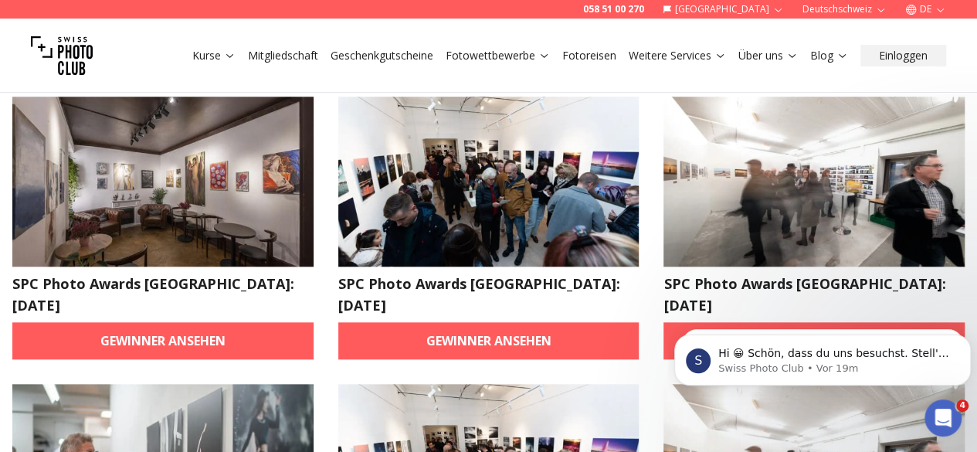
scroll to position [680, 0]
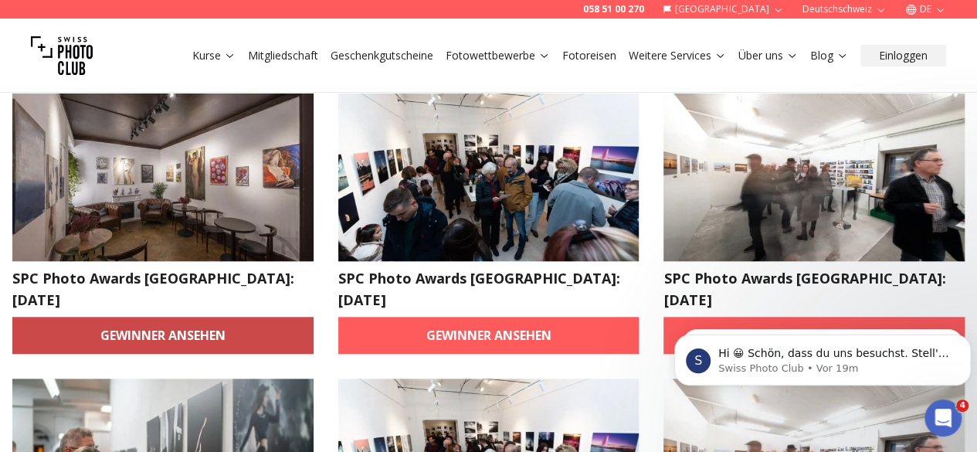
click at [217, 317] on link "Gewinner ansehen" at bounding box center [162, 335] width 301 height 37
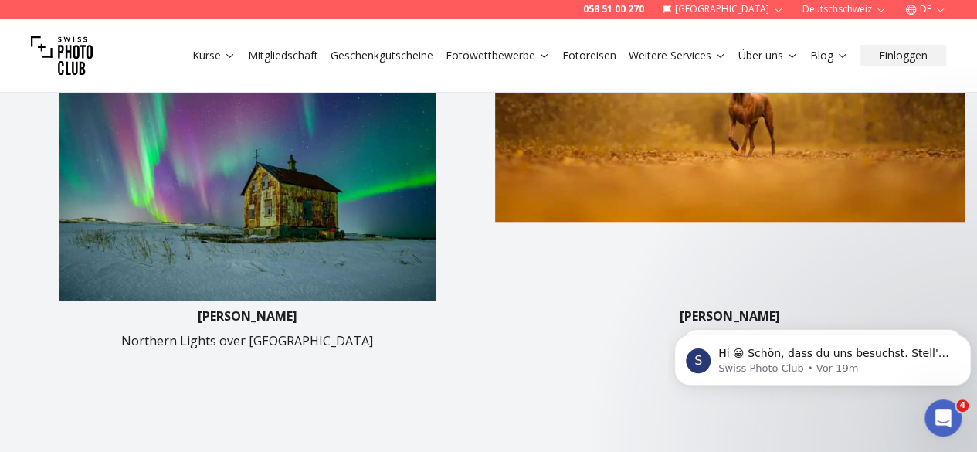
scroll to position [654, 0]
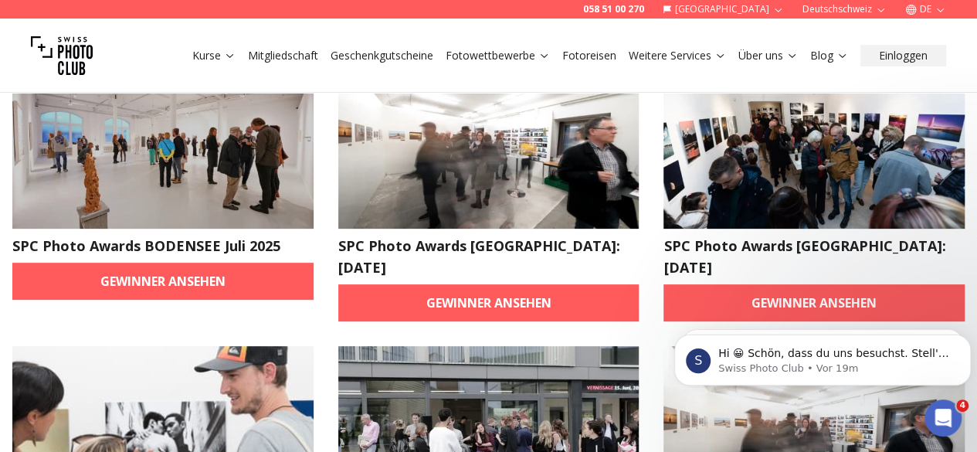
scroll to position [131, 0]
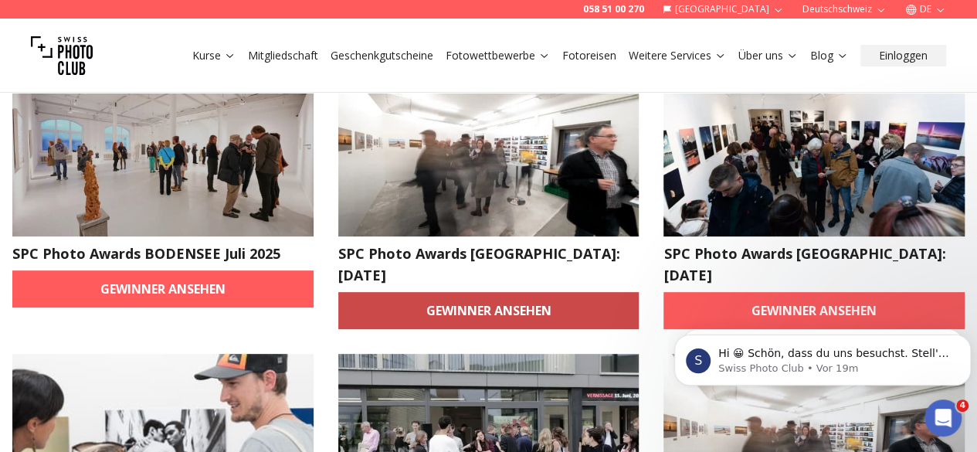
click at [464, 292] on link "Gewinner ansehen" at bounding box center [488, 310] width 301 height 37
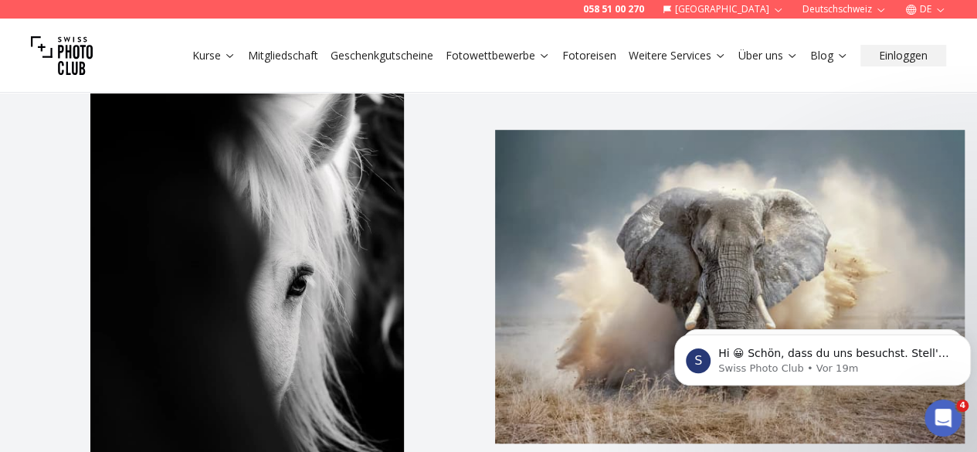
scroll to position [440, 0]
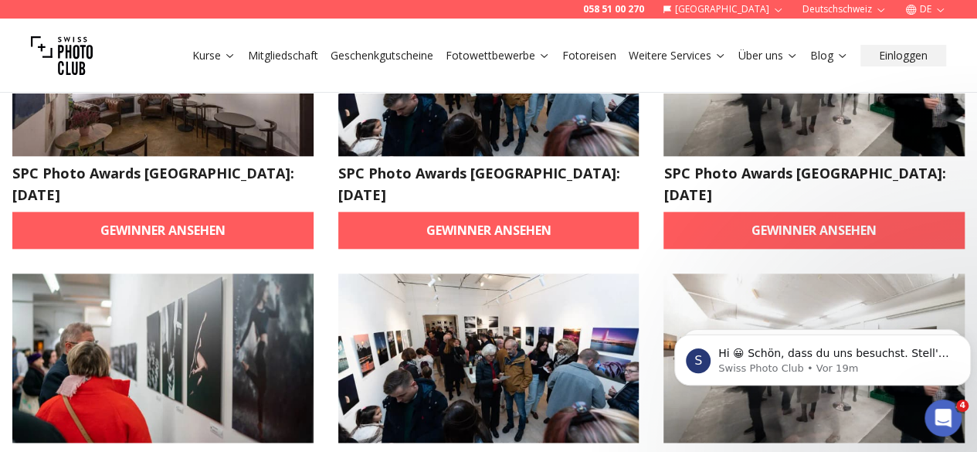
scroll to position [783, 0]
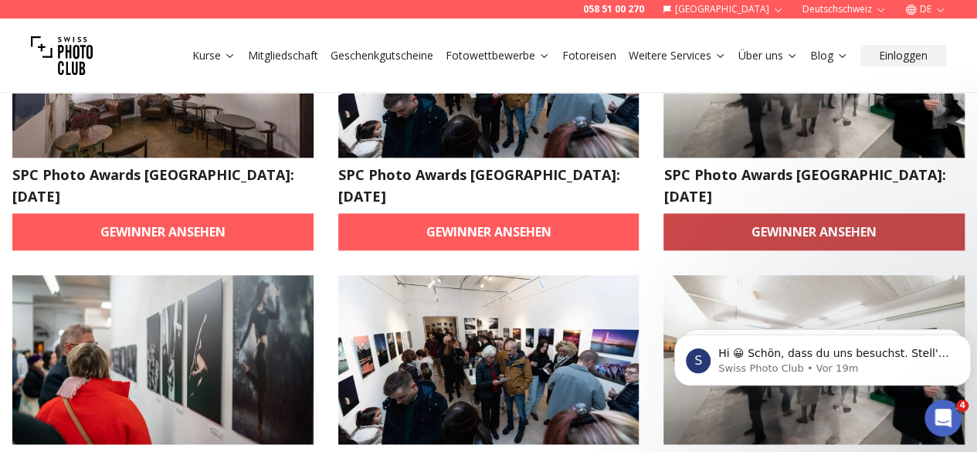
click at [755, 213] on link "Gewinner ansehen" at bounding box center [814, 231] width 301 height 37
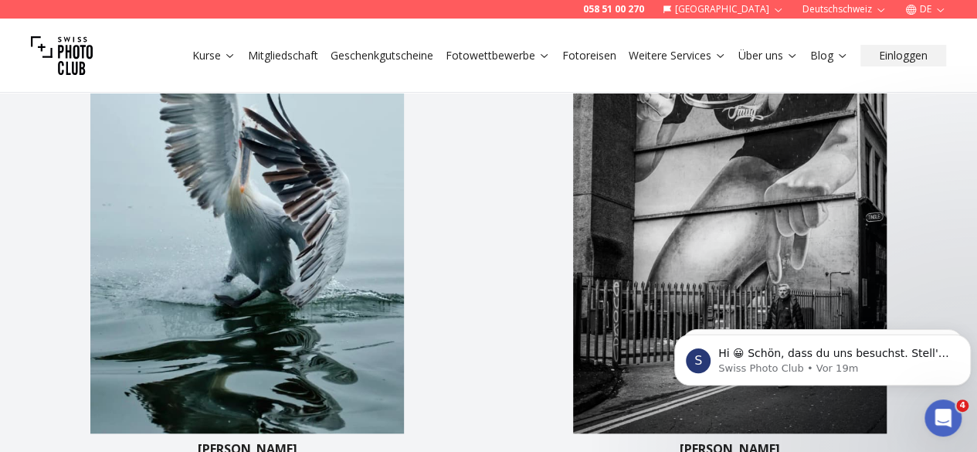
scroll to position [524, 0]
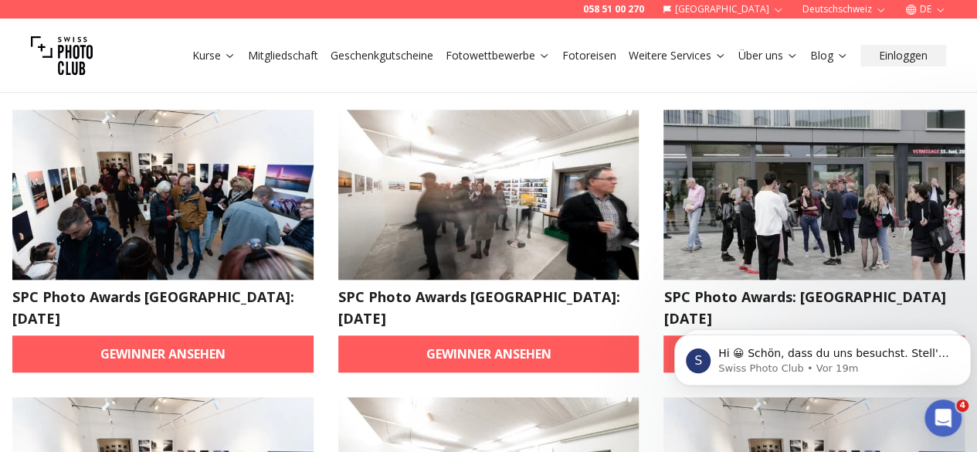
scroll to position [663, 0]
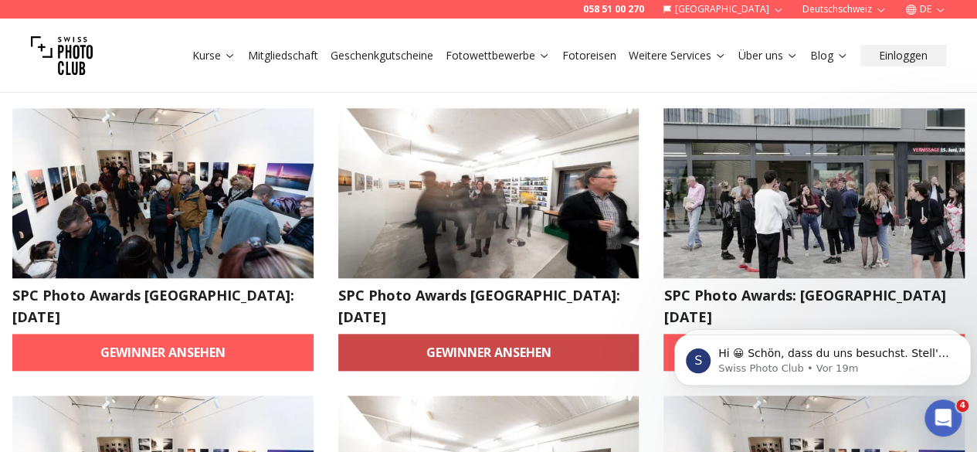
click at [473, 334] on link "Gewinner ansehen" at bounding box center [488, 352] width 301 height 37
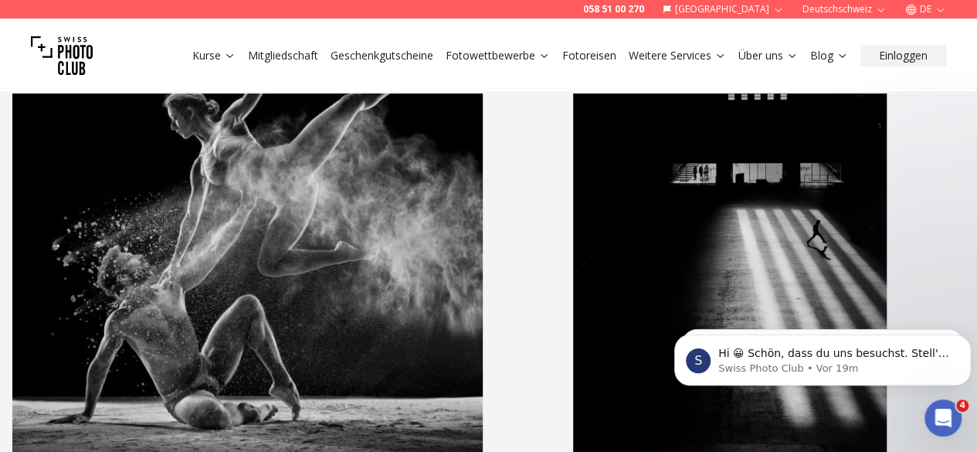
scroll to position [515, 0]
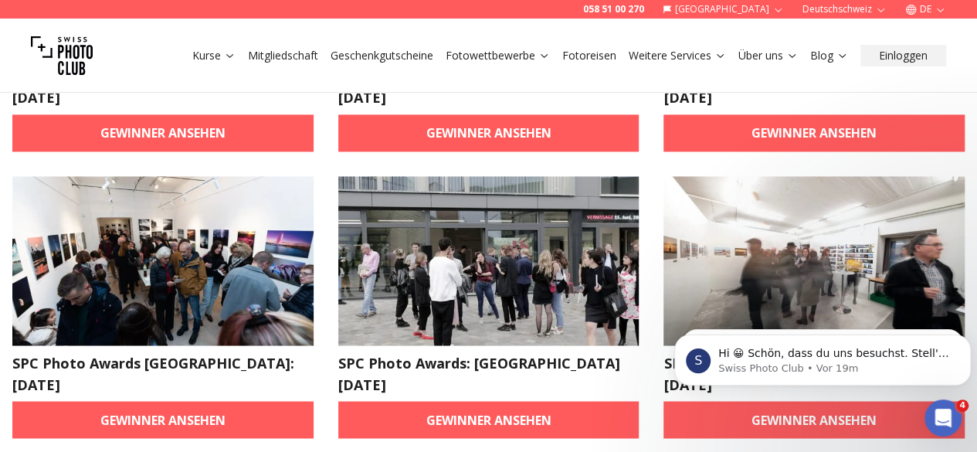
scroll to position [1231, 0]
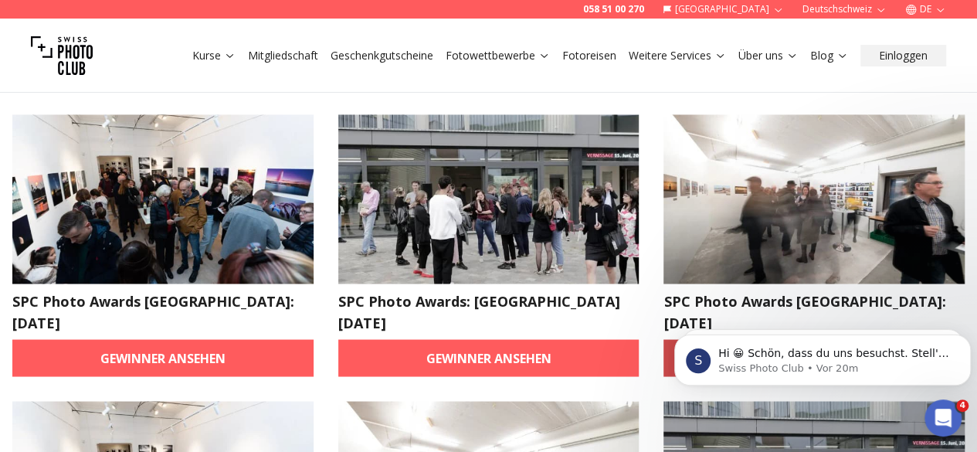
click at [777, 339] on link "Gewinner ansehen" at bounding box center [814, 357] width 301 height 37
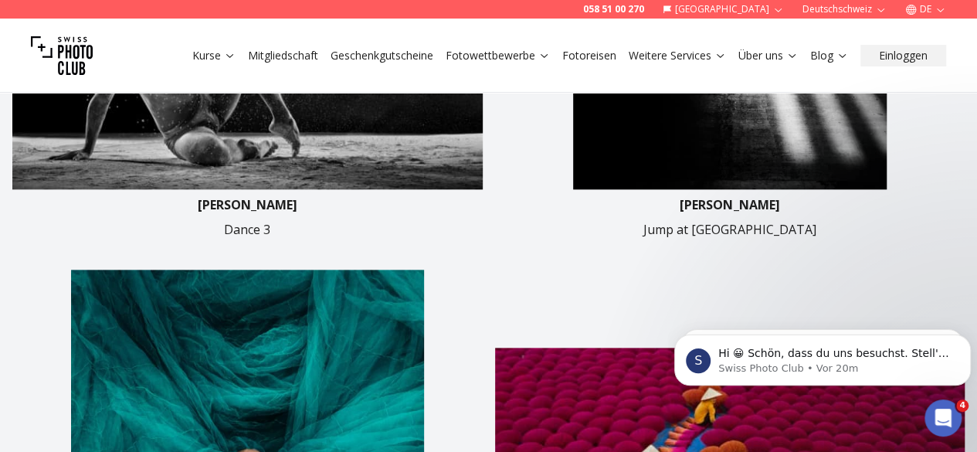
scroll to position [786, 0]
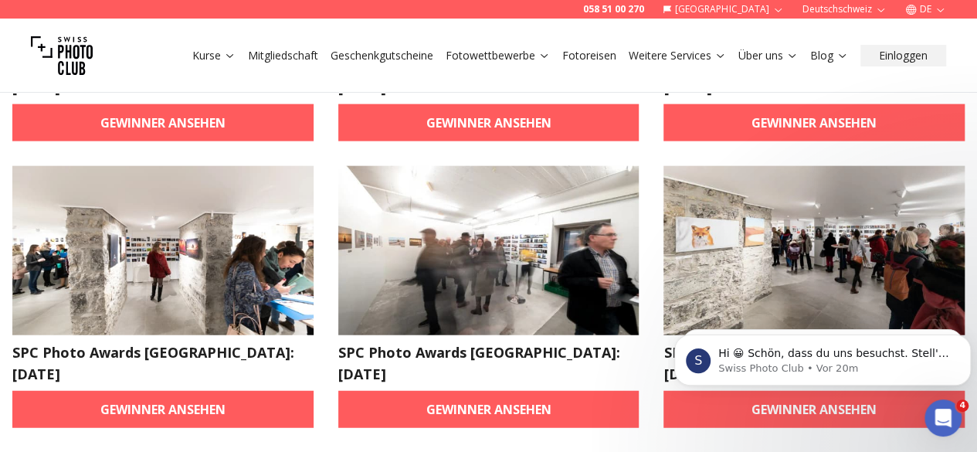
scroll to position [1745, 0]
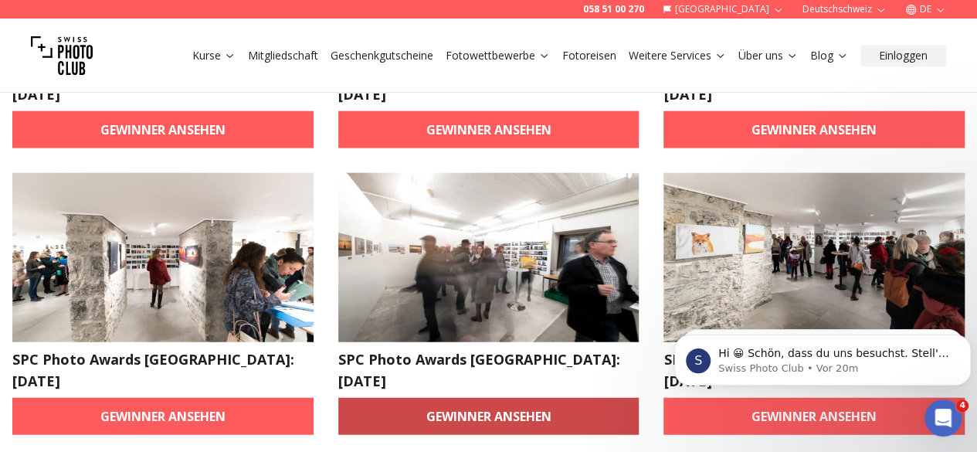
click at [426, 398] on link "Gewinner ansehen" at bounding box center [488, 416] width 301 height 37
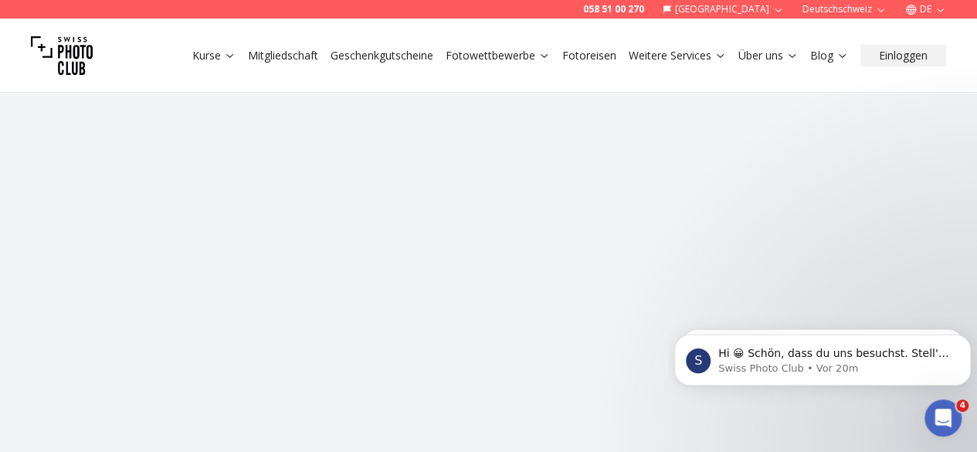
scroll to position [445, 0]
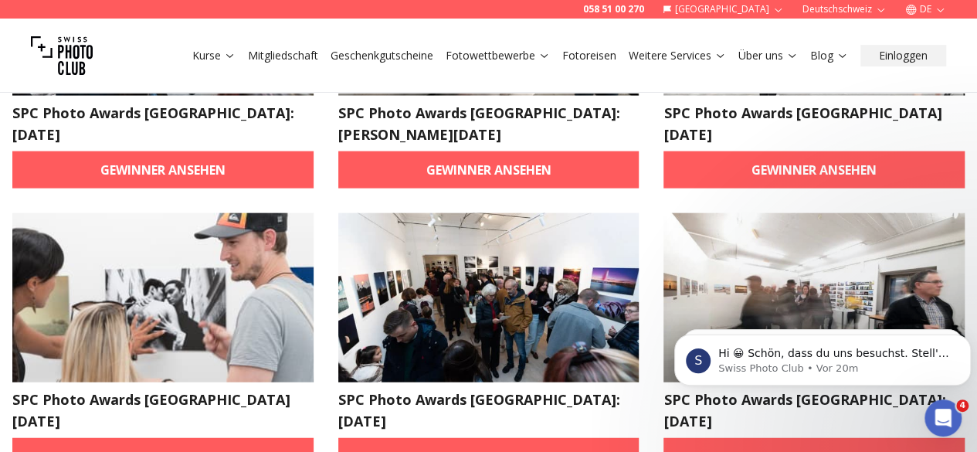
scroll to position [1704, 0]
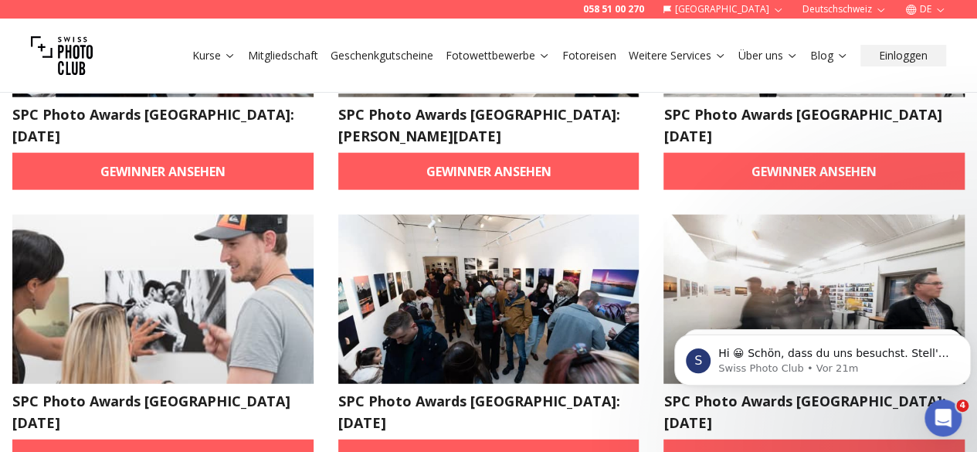
click at [718, 304] on html "S Hi 😀 Schön, dass du uns besuchst. Stell' uns gerne jederzeit Fragen oder hint…" at bounding box center [822, 356] width 309 height 108
click at [791, 440] on link "Gewinner ansehen" at bounding box center [814, 458] width 301 height 37
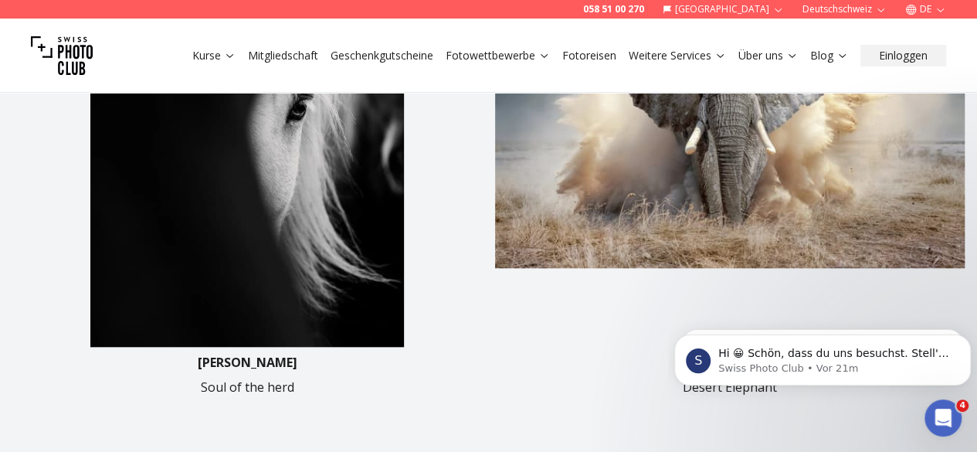
scroll to position [616, 0]
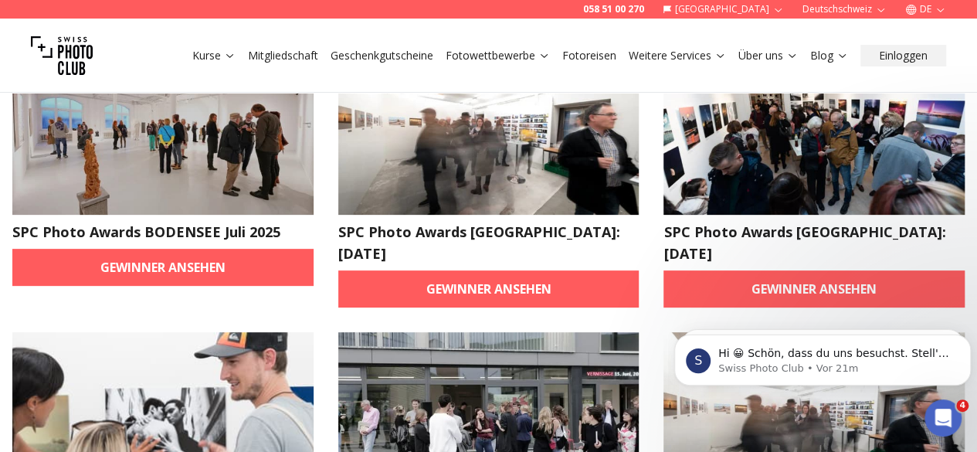
scroll to position [154, 0]
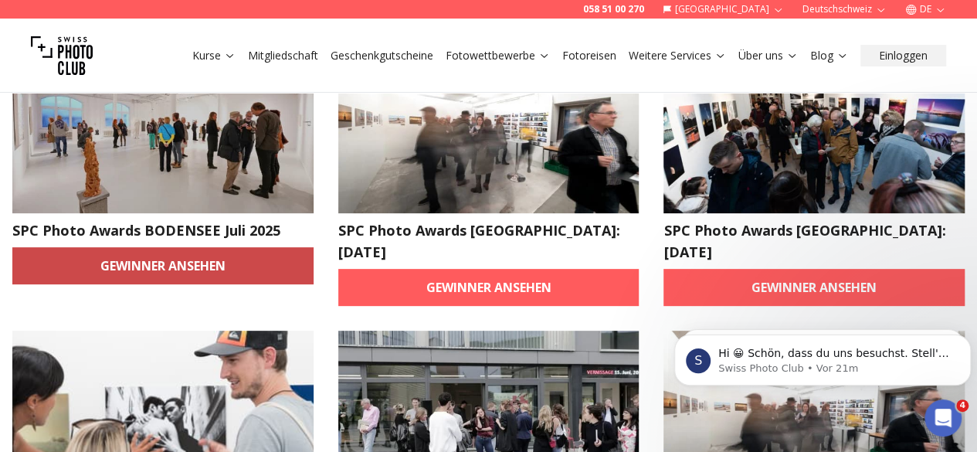
click at [150, 282] on link "Gewinner ansehen" at bounding box center [162, 265] width 301 height 37
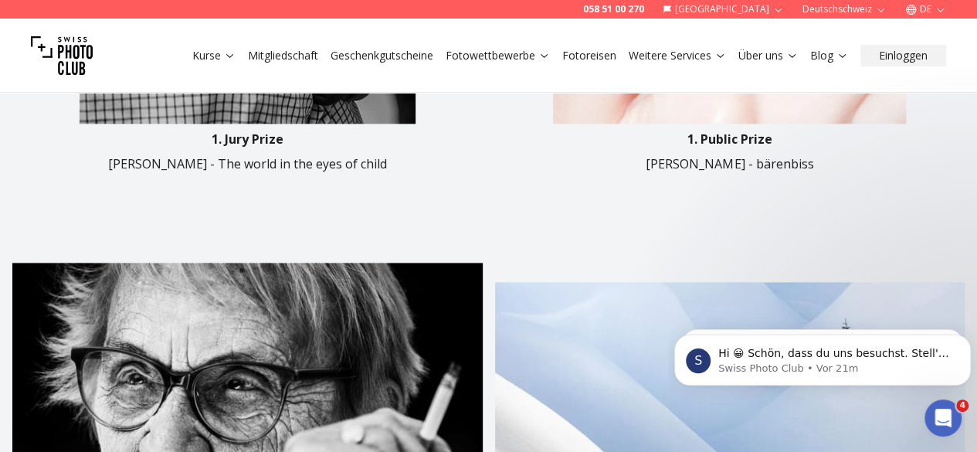
scroll to position [967, 0]
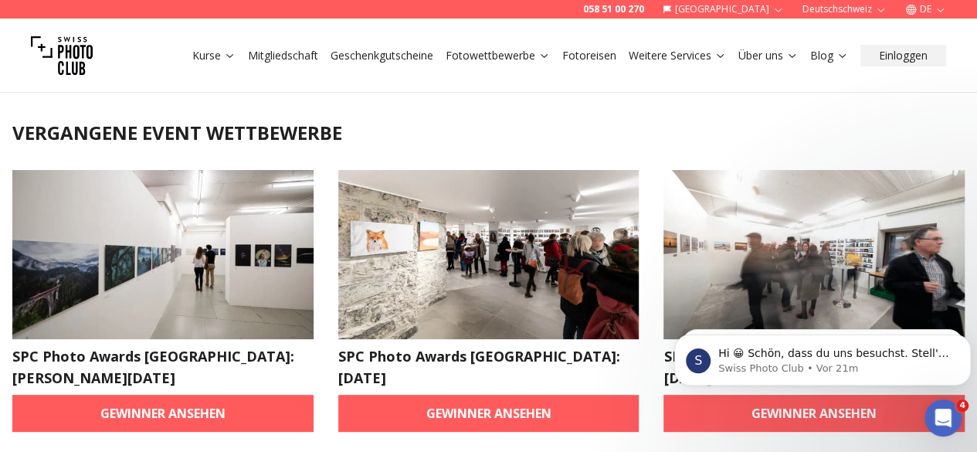
scroll to position [181, 0]
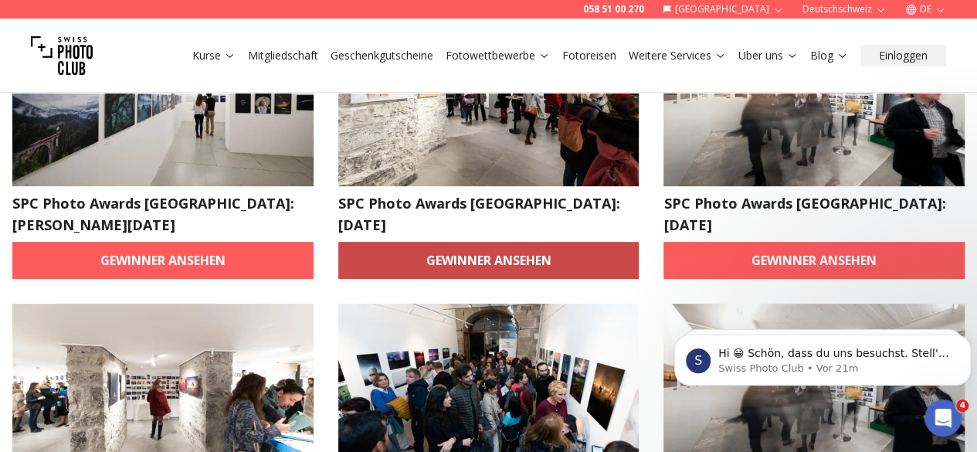
click at [437, 243] on link "Gewinner ansehen" at bounding box center [488, 260] width 301 height 37
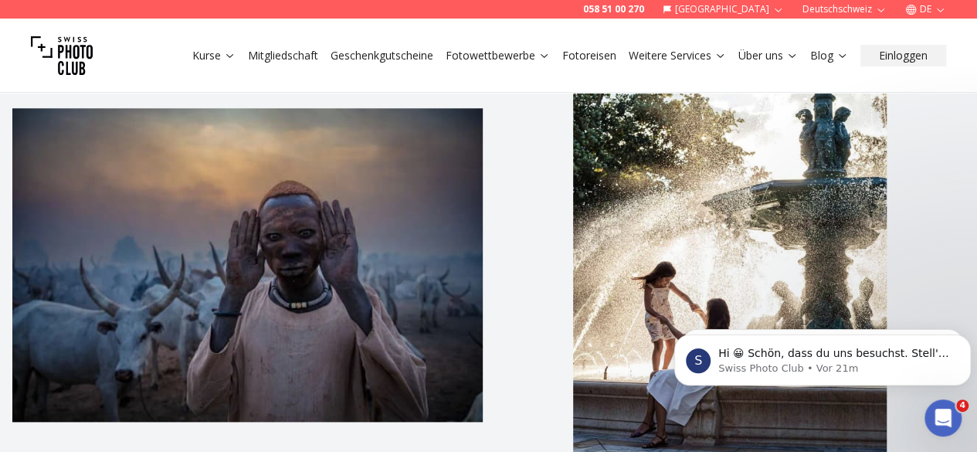
scroll to position [656, 0]
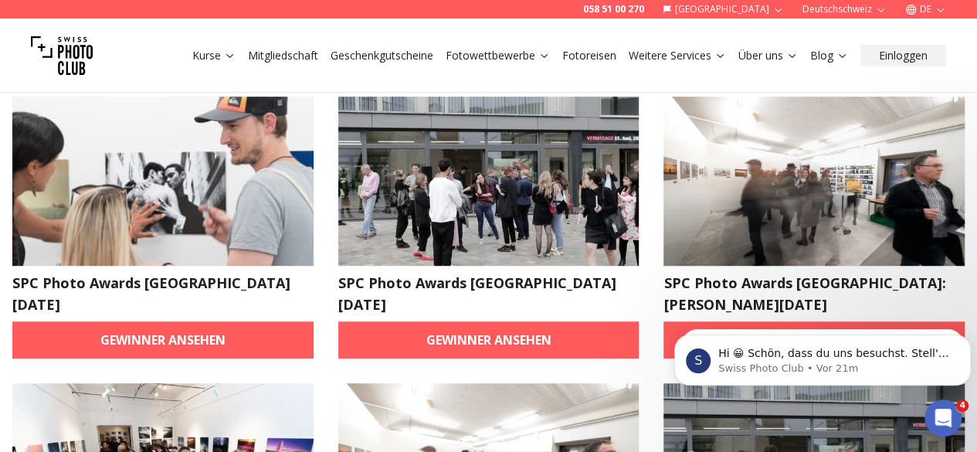
scroll to position [389, 0]
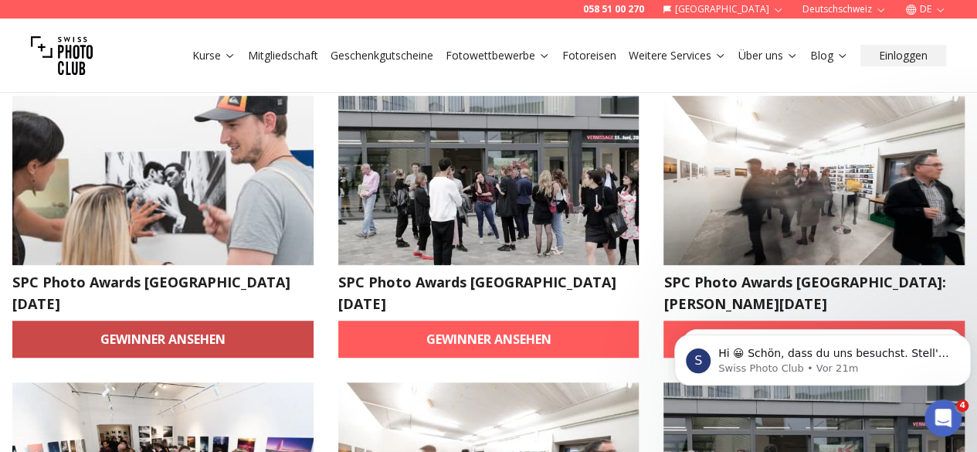
click at [193, 321] on link "Gewinner ansehen" at bounding box center [162, 339] width 301 height 37
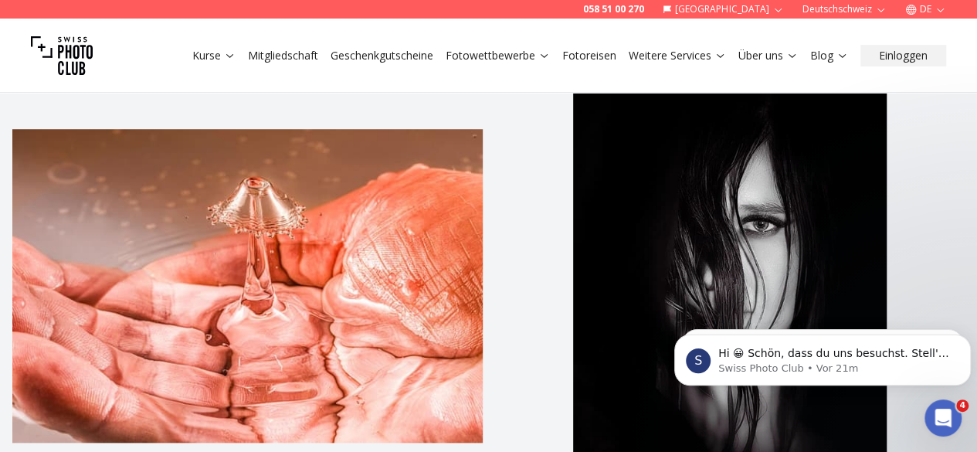
scroll to position [588, 0]
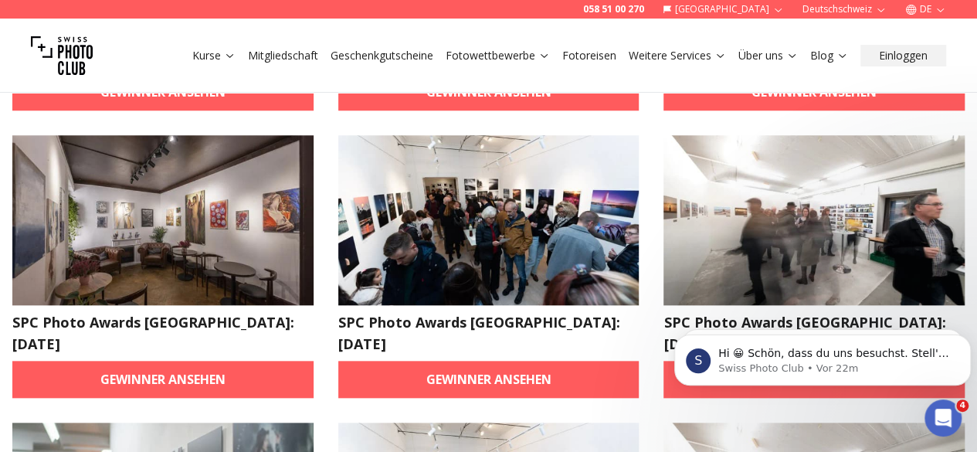
scroll to position [684, 0]
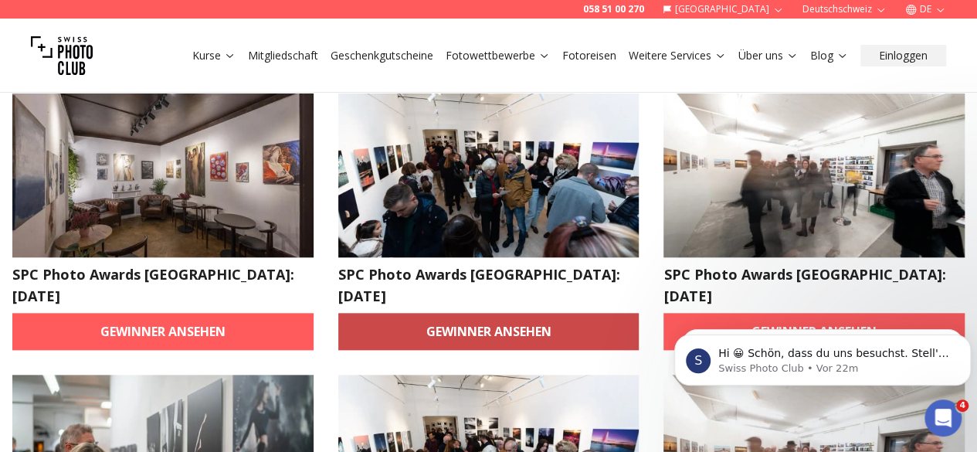
click at [419, 313] on link "Gewinner ansehen" at bounding box center [488, 331] width 301 height 37
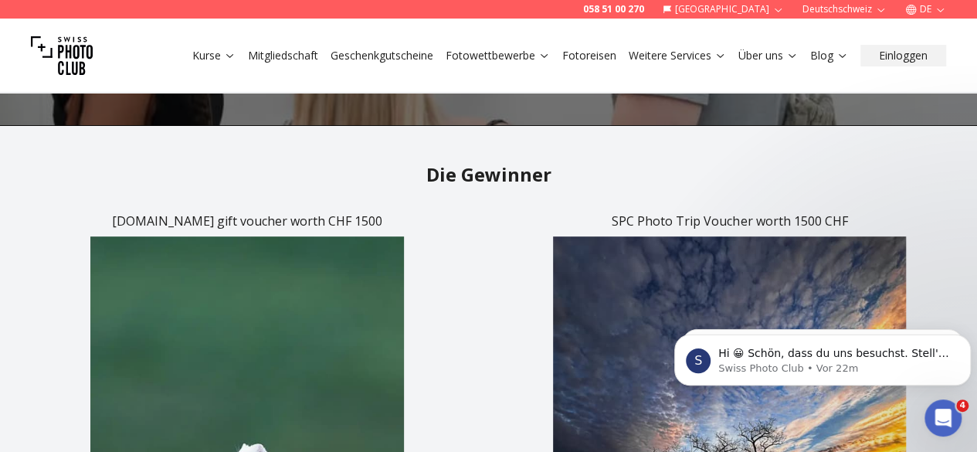
scroll to position [273, 0]
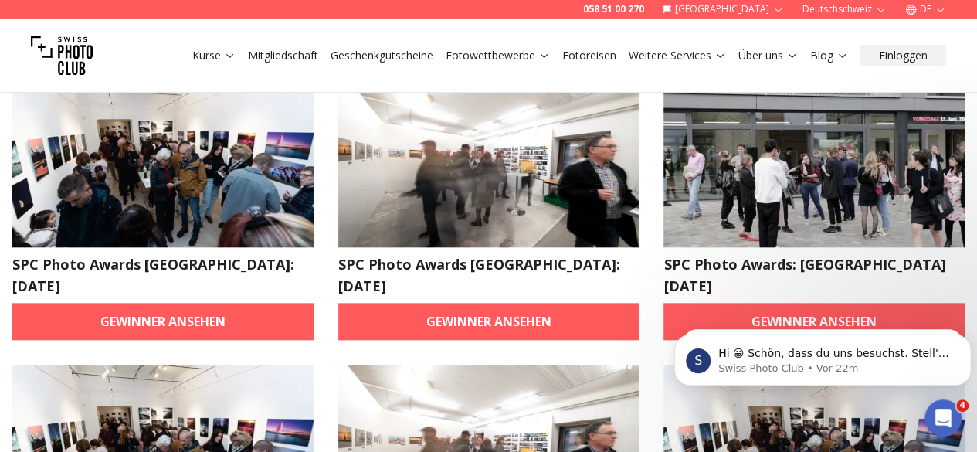
scroll to position [694, 0]
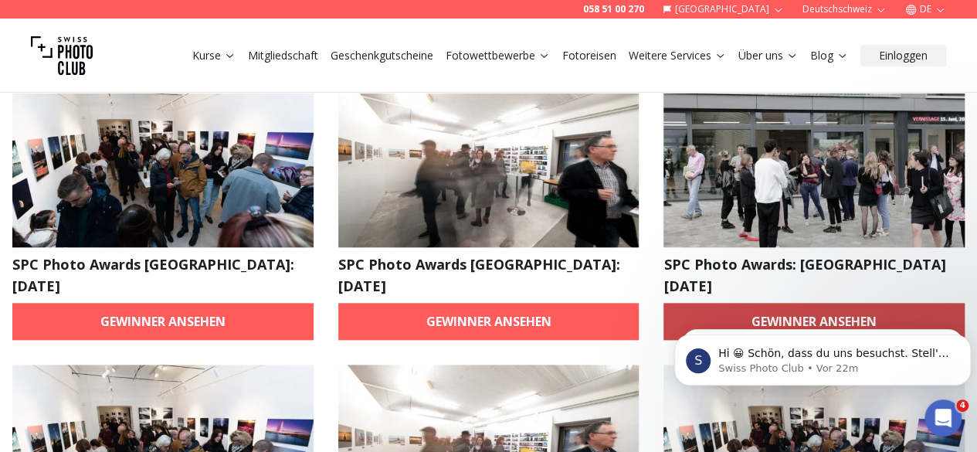
click at [736, 303] on link "Gewinner ansehen" at bounding box center [814, 321] width 301 height 37
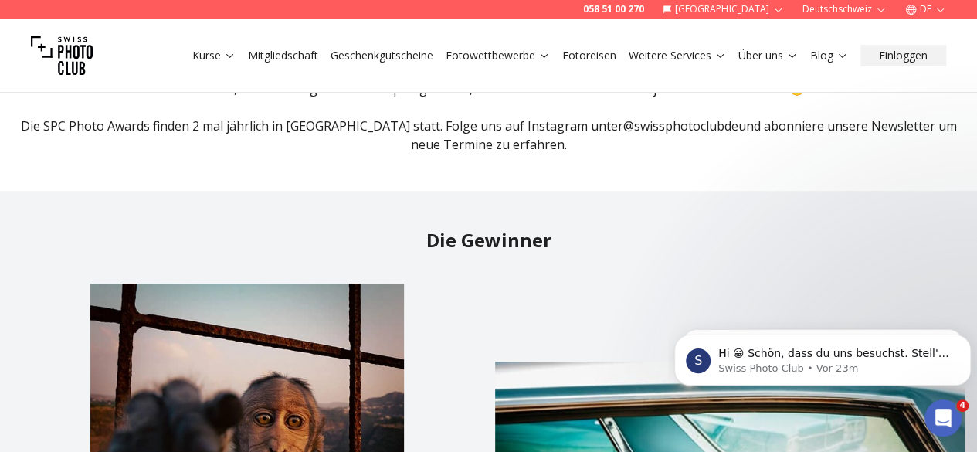
scroll to position [403, 0]
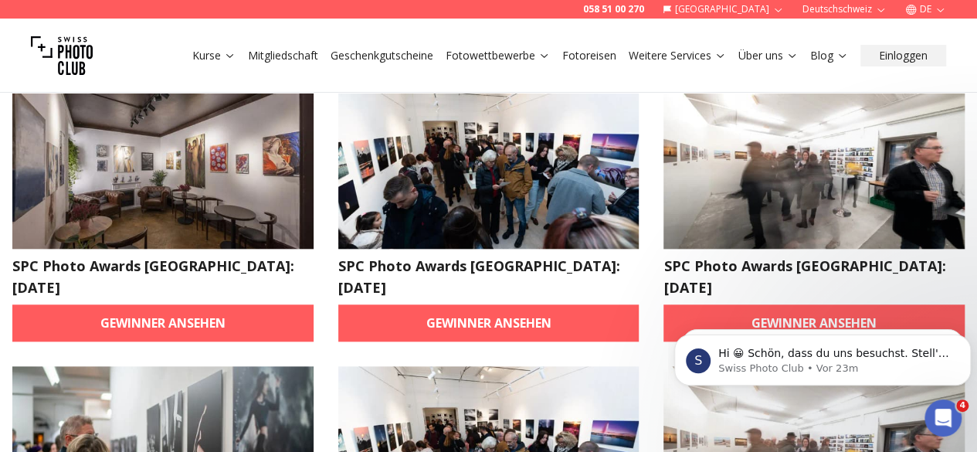
scroll to position [694, 0]
